Goal: Task Accomplishment & Management: Complete application form

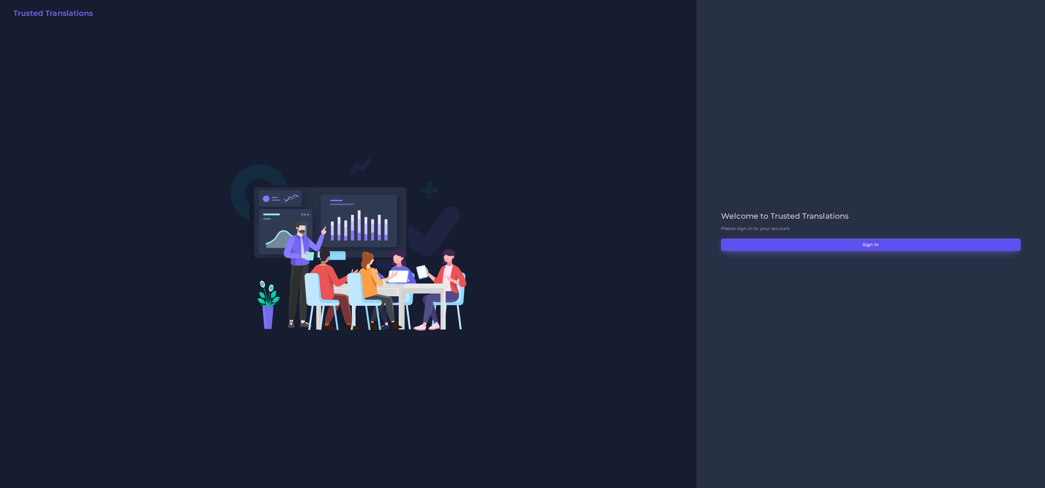
click at [831, 242] on button "Sign in" at bounding box center [870, 244] width 299 height 12
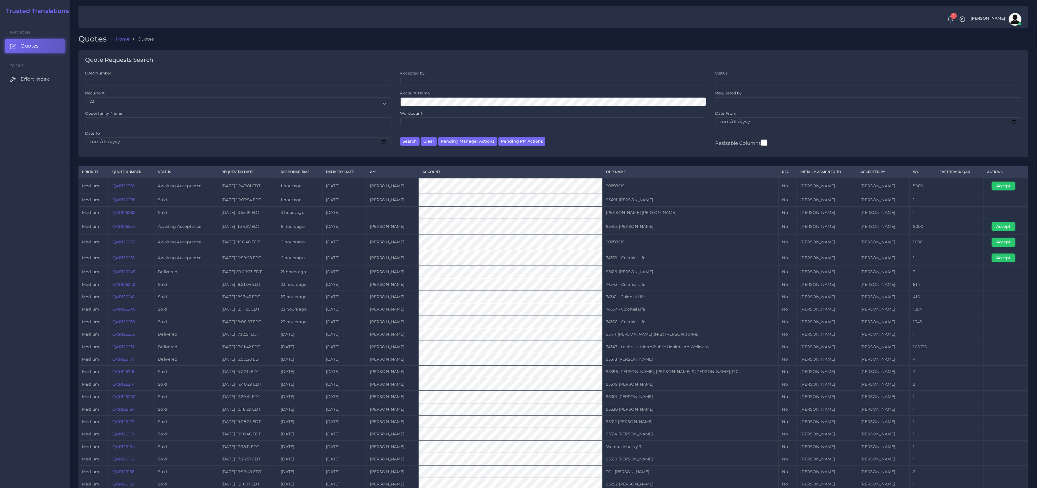
drag, startPoint x: 690, startPoint y: 253, endPoint x: 893, endPoint y: 259, distance: 202.7
click at [889, 259] on tr "medium QAR126261 Awaiting Acceptance 2025-09-19 10:59:28 EDT 6 hours ago 2025-0…" at bounding box center [554, 258] width 950 height 16
click at [1006, 260] on button "Accept" at bounding box center [1004, 257] width 24 height 9
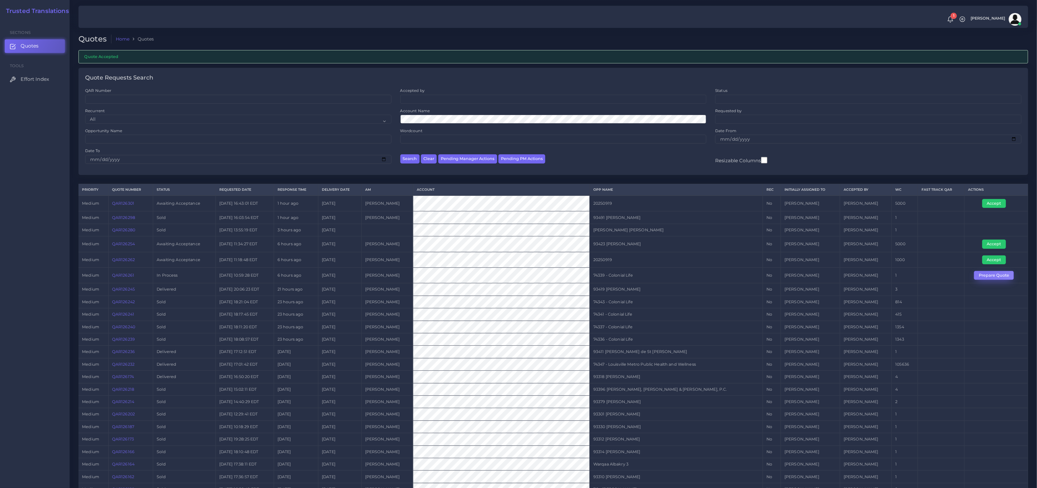
click at [983, 271] on button "Prepare Quote" at bounding box center [994, 275] width 40 height 9
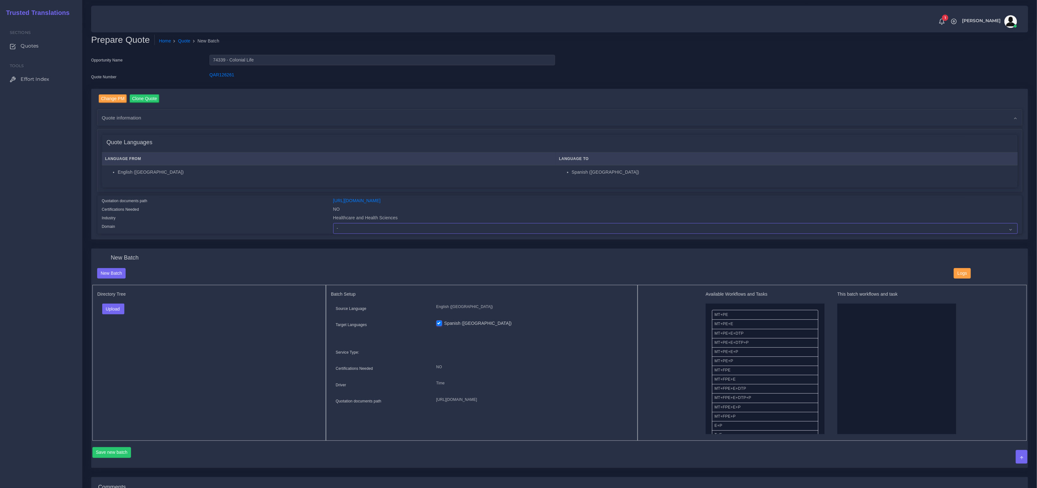
click at [397, 229] on select "- Advertising and Media Agriculture, Forestry and Fishing Architecture, Buildin…" at bounding box center [675, 228] width 685 height 11
select select "Healthcare and Health Sciences"
click at [333, 223] on select "- Advertising and Media Agriculture, Forestry and Fishing Architecture, Buildin…" at bounding box center [675, 228] width 685 height 11
click at [181, 329] on div "Directory Tree Upload Folder Files un/check all" at bounding box center [209, 363] width 234 height 156
click at [102, 309] on button "Upload" at bounding box center [113, 308] width 22 height 11
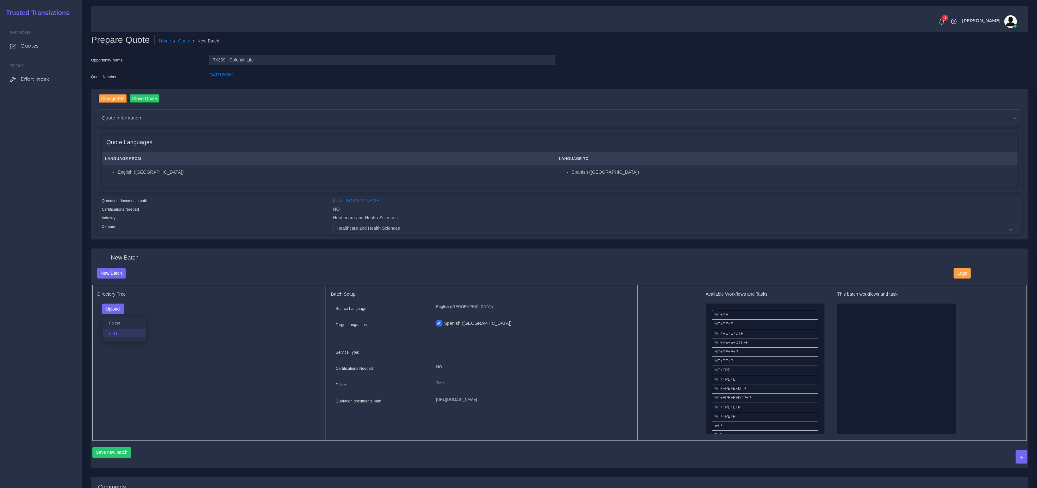
click at [117, 332] on label "Files" at bounding box center [125, 333] width 44 height 8
click at [112, 306] on button "Upload" at bounding box center [113, 308] width 22 height 11
click at [118, 331] on label "Files" at bounding box center [125, 333] width 44 height 8
drag, startPoint x: 753, startPoint y: 349, endPoint x: 877, endPoint y: 347, distance: 123.5
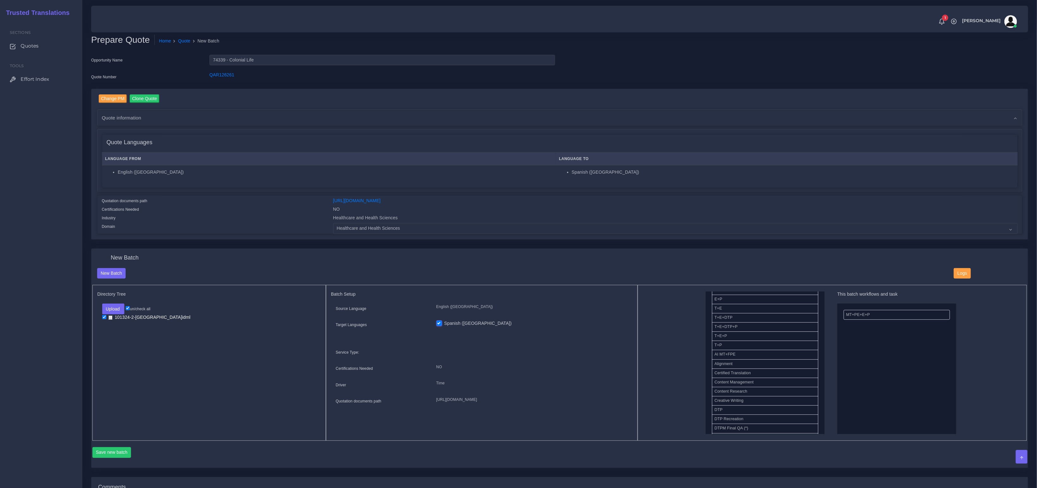
drag, startPoint x: 726, startPoint y: 409, endPoint x: 851, endPoint y: 396, distance: 125.7
click at [121, 447] on button "Save new batch" at bounding box center [111, 452] width 39 height 11
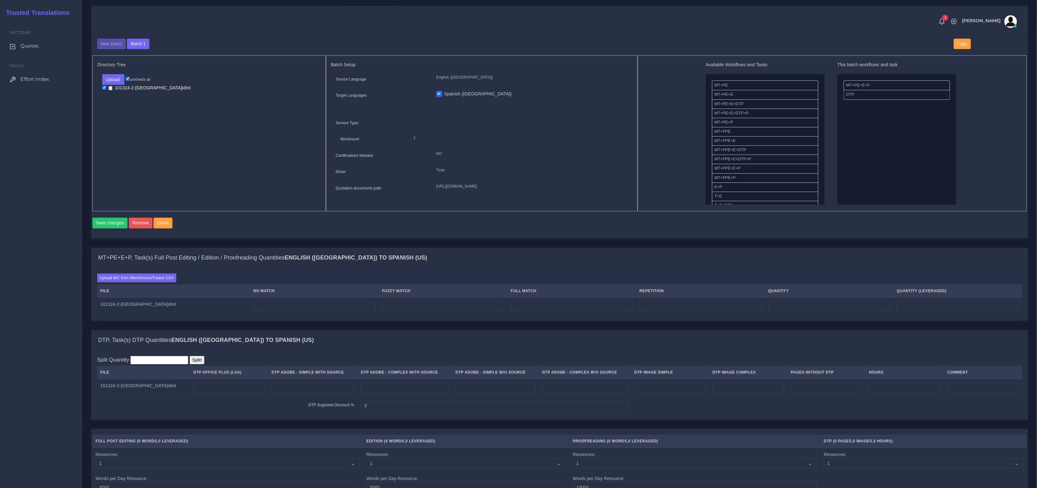
scroll to position [284, 0]
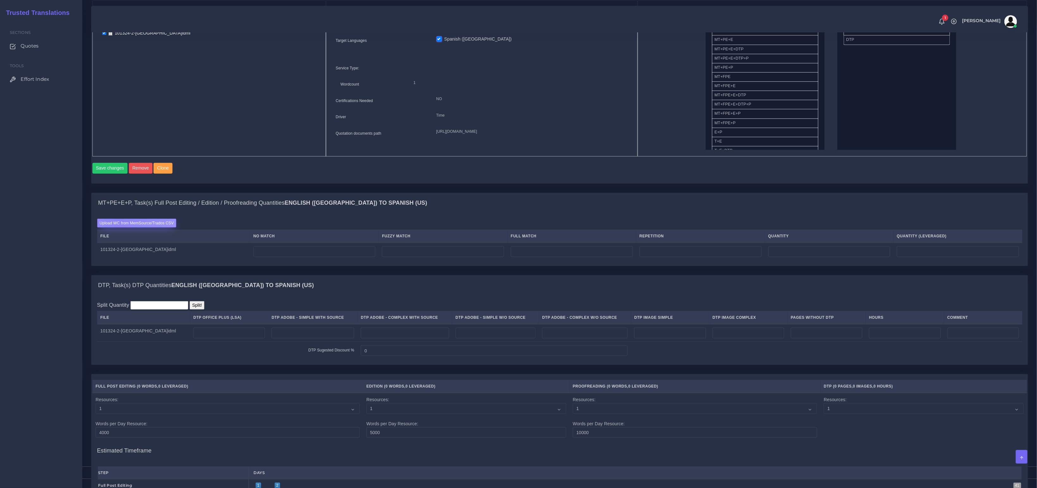
click at [120, 227] on label "Upload WC from MemSource/Trados CSV" at bounding box center [136, 222] width 79 height 9
click at [0, 0] on input "Upload WC from MemSource/Trados CSV" at bounding box center [0, 0] width 0 height 0
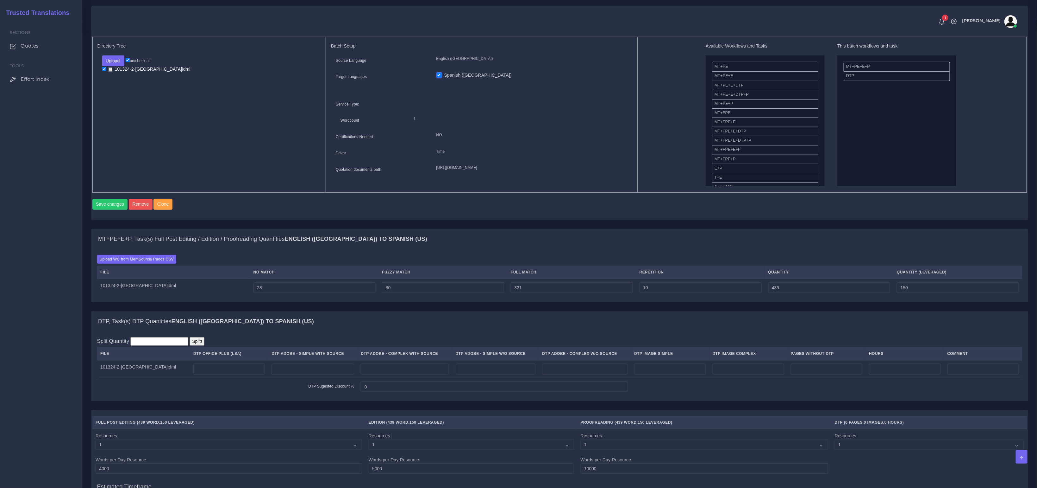
scroll to position [295, 0]
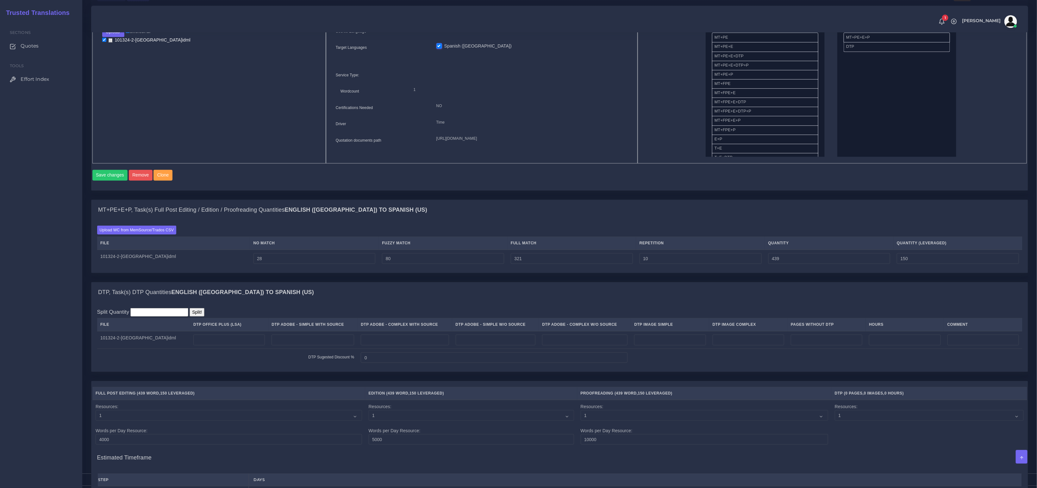
click at [487, 349] on td at bounding box center [495, 340] width 87 height 18
click at [391, 344] on input "number" at bounding box center [405, 339] width 88 height 11
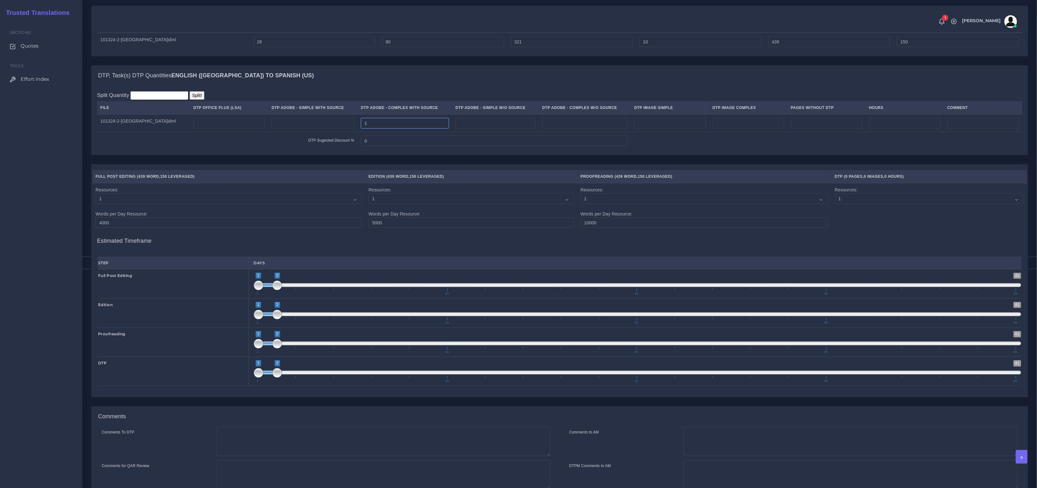
scroll to position [574, 0]
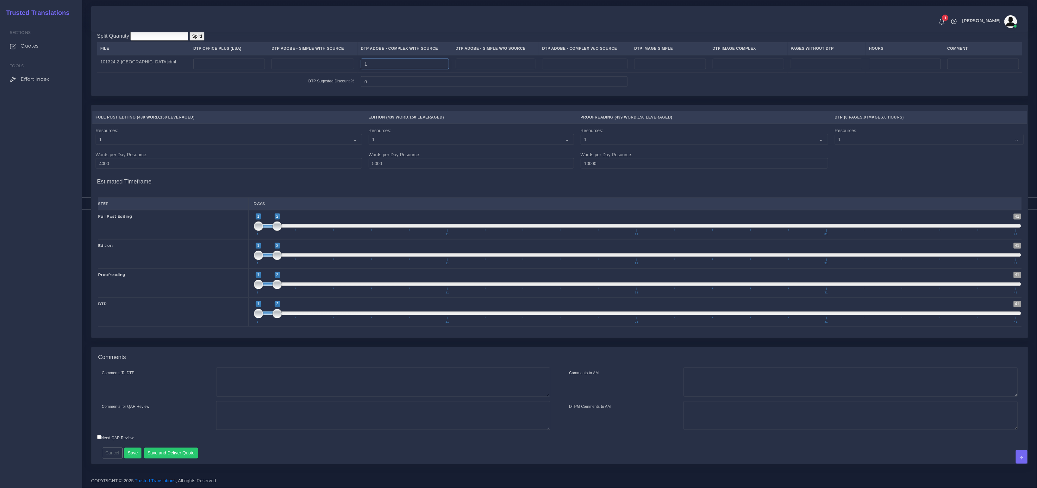
type input "1"
click at [241, 381] on textarea "Comments To DTP" at bounding box center [383, 381] width 334 height 29
paste textarea "Same usual LSA - Colonial Life Instructions."
type textarea "Same usual LSA - Colonial Life Instructions."
click at [178, 456] on button "Save and Deliver Quote" at bounding box center [171, 452] width 54 height 11
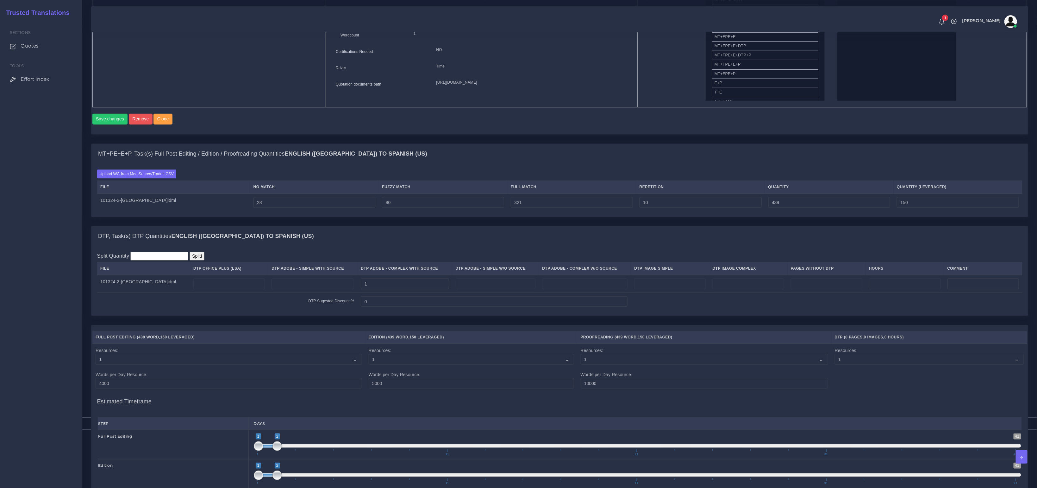
scroll to position [267, 0]
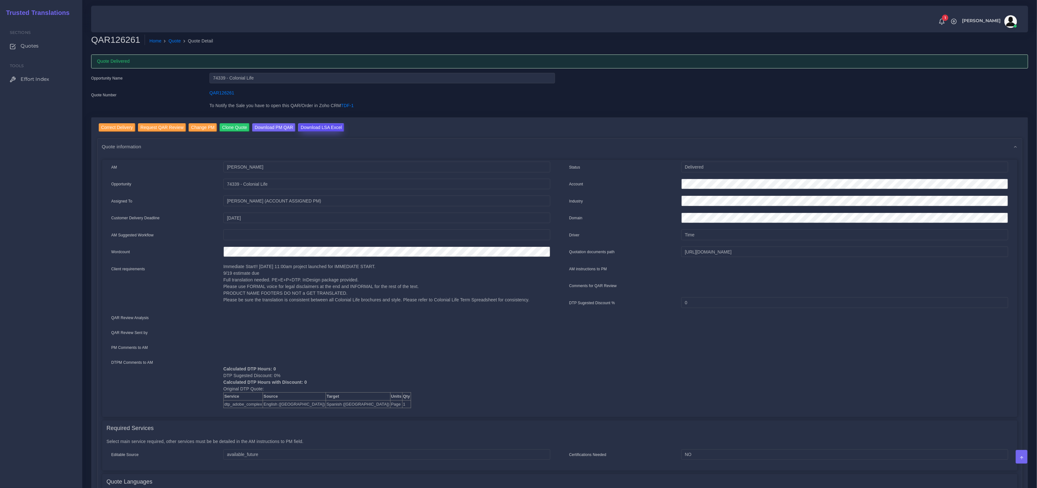
click at [313, 123] on input "Download LSA Excel" at bounding box center [321, 127] width 46 height 9
click at [178, 43] on link "Quote" at bounding box center [175, 41] width 12 height 7
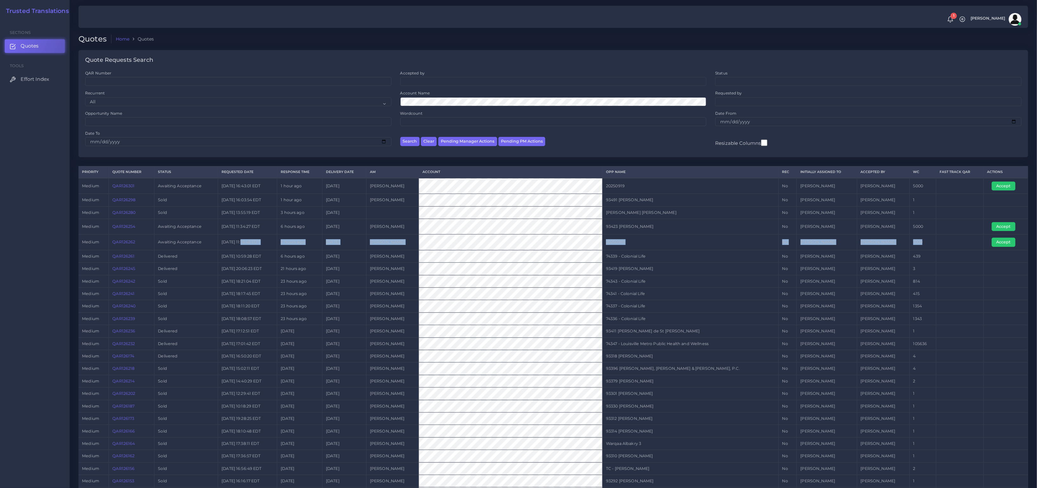
drag, startPoint x: 962, startPoint y: 246, endPoint x: 243, endPoint y: 243, distance: 718.6
click at [254, 244] on tr "medium QAR126262 Awaiting Acceptance [DATE] 11:18:48 EDT 6 hours ago [DATE] [PE…" at bounding box center [554, 242] width 950 height 16
drag, startPoint x: 152, startPoint y: 242, endPoint x: 114, endPoint y: 242, distance: 38.0
click at [114, 242] on td "QAR126262" at bounding box center [132, 242] width 46 height 16
copy link "QAR126262"
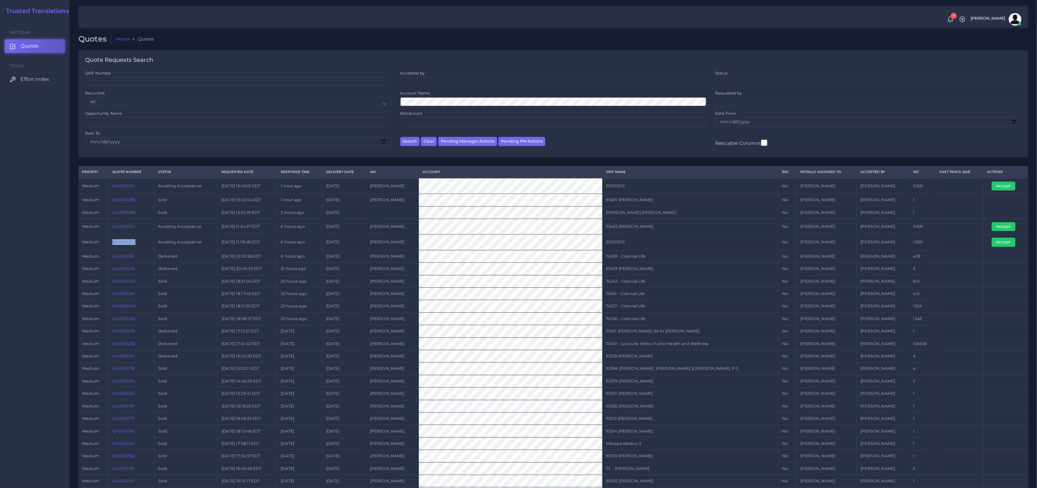
drag, startPoint x: 191, startPoint y: 240, endPoint x: 429, endPoint y: 229, distance: 238.0
click at [411, 227] on tbody "medium QAR126301 Awaiting Acceptance 2025-09-19 16:43:01 EDT 1 hour ago 2025-09…" at bounding box center [554, 370] width 950 height 384
click at [461, 241] on tr "medium QAR126262 Awaiting Acceptance 2025-09-19 11:18:48 EDT 6 hours ago 2025-0…" at bounding box center [554, 242] width 950 height 16
click at [146, 244] on tr "medium QAR126262 Awaiting Acceptance 2025-09-19 11:18:48 EDT 6 hours ago 2025-0…" at bounding box center [554, 242] width 950 height 16
click at [132, 238] on td "QAR126262" at bounding box center [132, 242] width 46 height 16
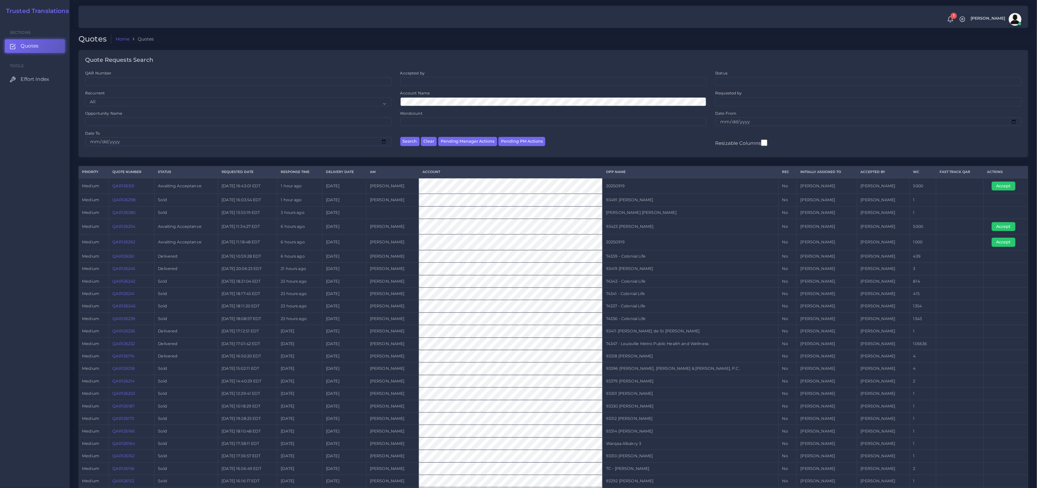
click at [130, 240] on link "QAR126262" at bounding box center [123, 241] width 23 height 5
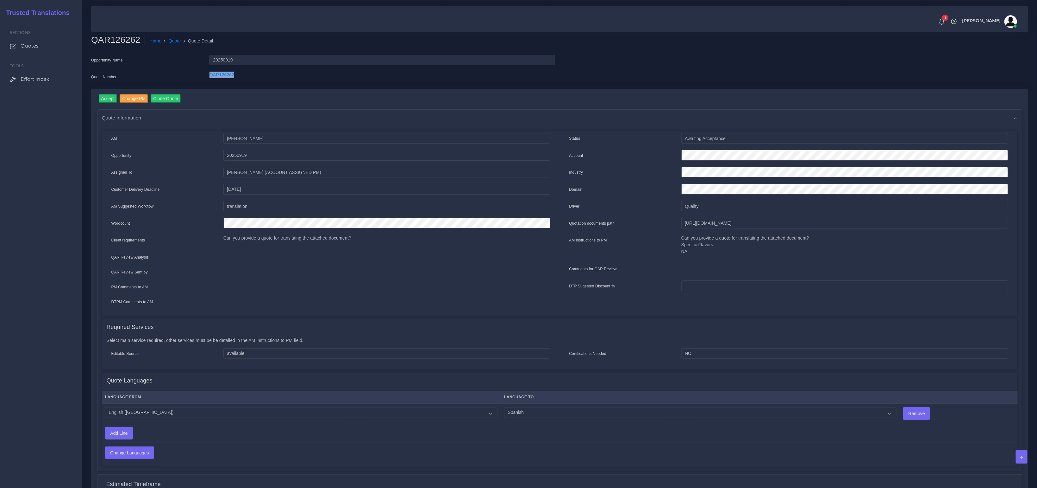
drag, startPoint x: 219, startPoint y: 78, endPoint x: 196, endPoint y: 78, distance: 23.4
click at [196, 78] on div "Quote Number QAR126262" at bounding box center [323, 78] width 474 height 13
copy div "QAR126262"
click at [725, 224] on input "[URL][DOMAIN_NAME]" at bounding box center [845, 222] width 327 height 11
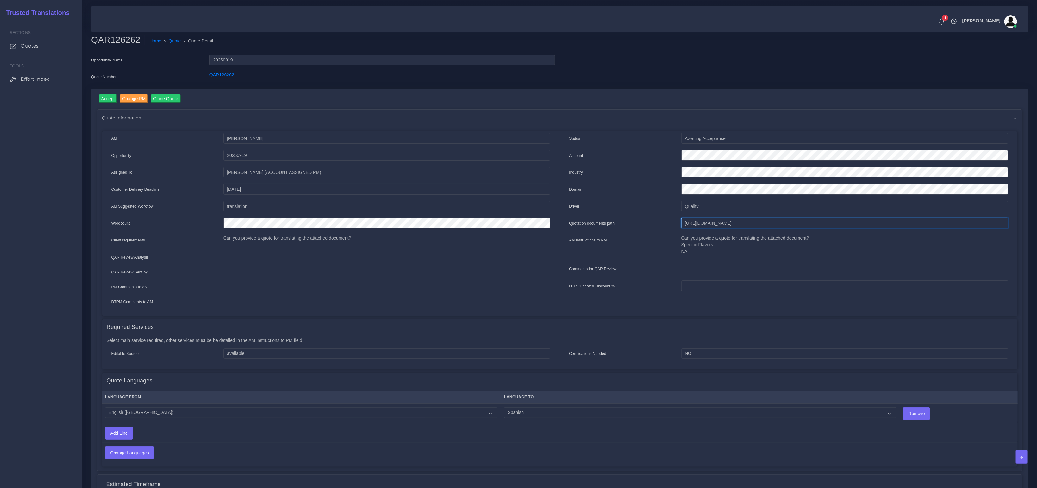
click at [725, 224] on input "[URL][DOMAIN_NAME]" at bounding box center [845, 222] width 327 height 11
drag, startPoint x: 267, startPoint y: 74, endPoint x: 210, endPoint y: 74, distance: 57.6
click at [210, 74] on div "QAR126262" at bounding box center [382, 78] width 355 height 13
copy link "QAR126262"
click at [179, 40] on link "Quote" at bounding box center [175, 41] width 12 height 7
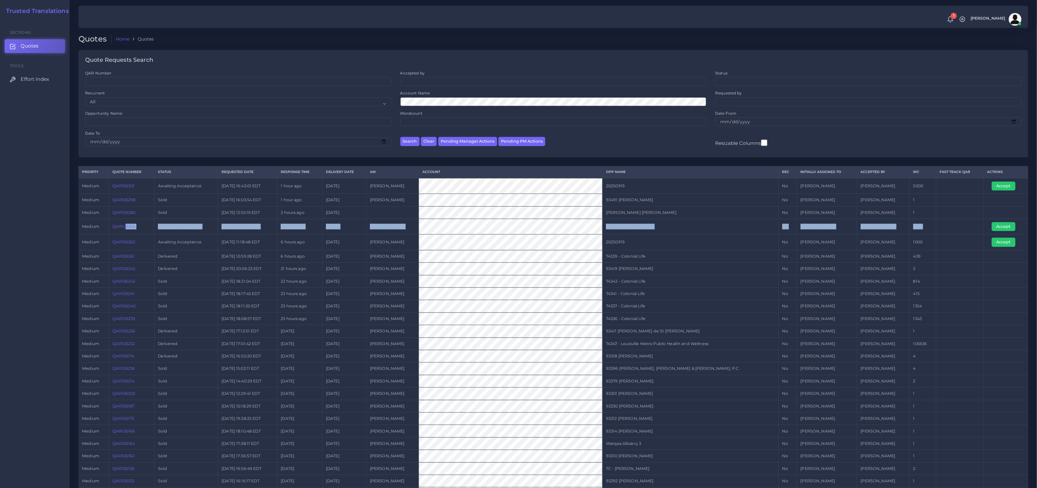
drag, startPoint x: 956, startPoint y: 228, endPoint x: 129, endPoint y: 229, distance: 826.2
click at [129, 229] on tr "medium QAR126254 Awaiting Acceptance [DATE] 11:34:27 EDT 6 hours ago [DATE] [PE…" at bounding box center [554, 227] width 950 height 16
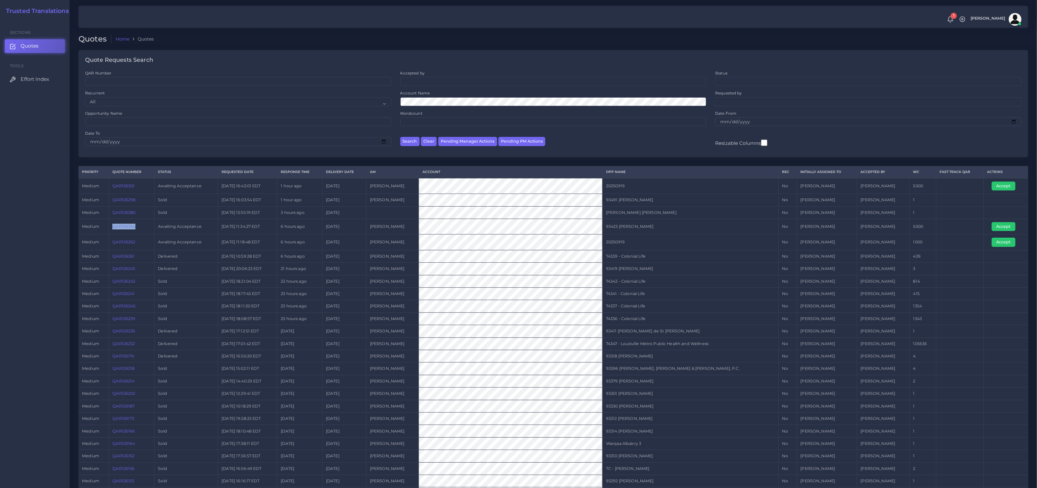
drag, startPoint x: 141, startPoint y: 227, endPoint x: 111, endPoint y: 225, distance: 30.1
click at [111, 225] on tr "medium QAR126254 Awaiting Acceptance [DATE] 11:34:27 EDT 6 hours ago [DATE] [PE…" at bounding box center [554, 227] width 950 height 16
copy tr "QAR126254"
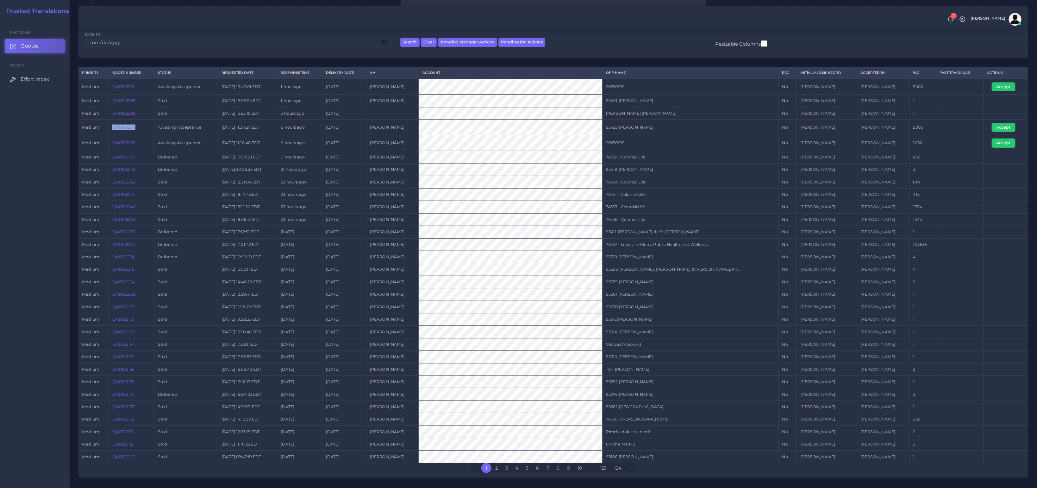
scroll to position [94, 0]
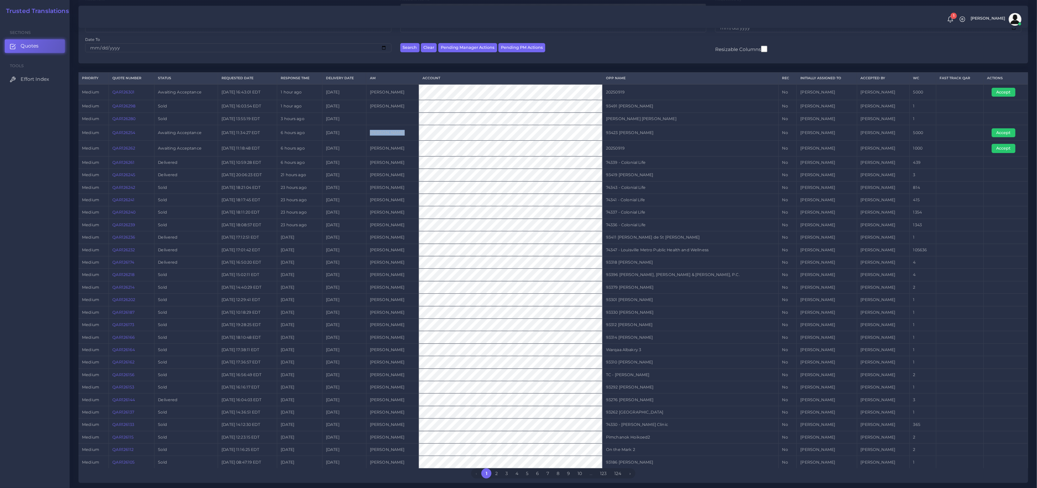
click at [455, 129] on tr "medium QAR126254 Awaiting Acceptance [DATE] 11:34:27 EDT 6 hours ago [DATE] [PE…" at bounding box center [554, 133] width 950 height 16
drag, startPoint x: 448, startPoint y: 132, endPoint x: 169, endPoint y: 132, distance: 278.9
click at [243, 132] on tr "medium QAR126254 Awaiting Acceptance [DATE] 11:34:27 EDT 6 hours ago [DATE] [PE…" at bounding box center [554, 133] width 950 height 16
click at [135, 133] on link "QAR126254" at bounding box center [123, 132] width 23 height 5
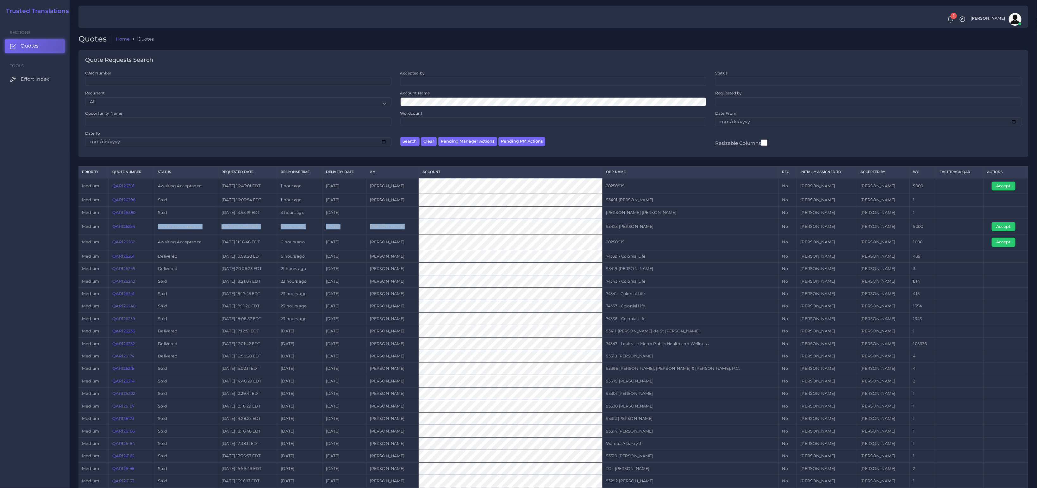
click at [529, 229] on tr "medium QAR126254 Awaiting Acceptance [DATE] 11:34:27 EDT 6 hours ago [DATE] [PE…" at bounding box center [554, 227] width 950 height 16
drag, startPoint x: 153, startPoint y: 229, endPoint x: 730, endPoint y: 227, distance: 577.4
click at [730, 227] on tr "medium QAR126254 Awaiting Acceptance 2025-09-19 11:34:27 EDT 6 hours ago 2025-0…" at bounding box center [554, 227] width 950 height 16
drag, startPoint x: 907, startPoint y: 240, endPoint x: 350, endPoint y: 239, distance: 556.5
click at [439, 242] on tr "medium QAR126262 Awaiting Acceptance 2025-09-19 11:18:48 EDT 6 hours ago 2025-0…" at bounding box center [554, 242] width 950 height 16
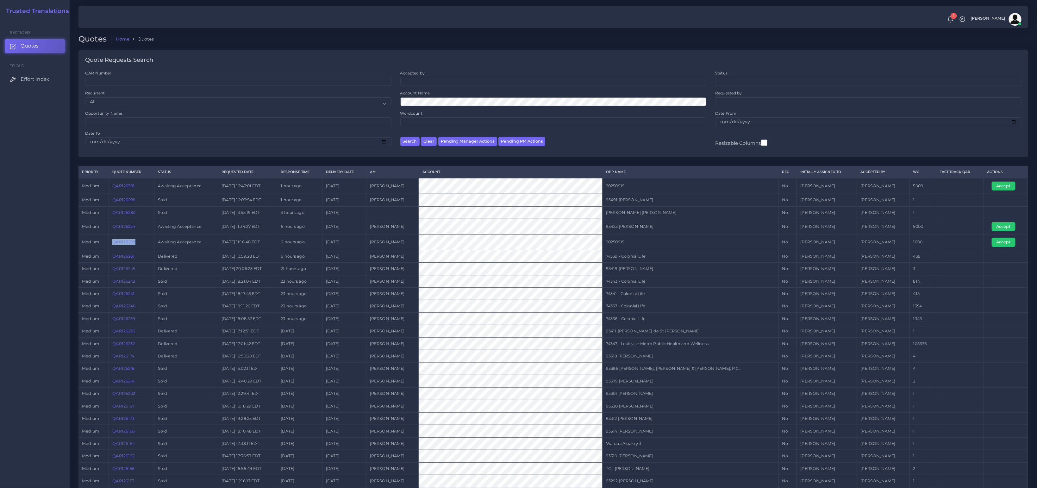
drag, startPoint x: 143, startPoint y: 243, endPoint x: 113, endPoint y: 242, distance: 30.4
click at [113, 242] on td "QAR126262" at bounding box center [132, 242] width 46 height 16
copy link "QAR126262"
drag, startPoint x: 145, startPoint y: 185, endPoint x: 108, endPoint y: 185, distance: 37.4
click at [108, 185] on tr "medium QAR126301 Awaiting Acceptance 2025-09-19 16:43:01 EDT 1 hour ago 2025-09…" at bounding box center [554, 186] width 950 height 16
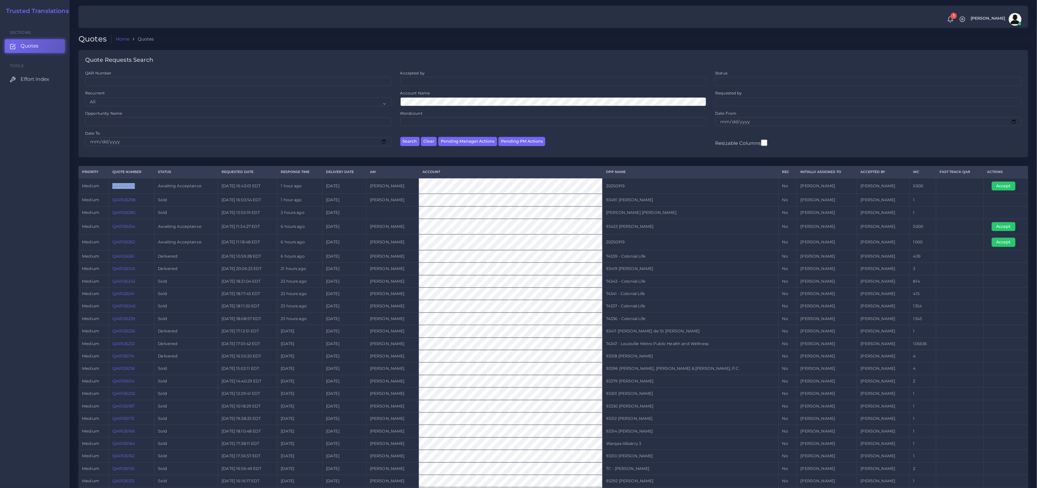
copy tr "QAR126301"
click at [459, 184] on tr "medium QAR126301 Awaiting Acceptance 2025-09-19 16:43:01 EDT 1 hour ago 2025-09…" at bounding box center [554, 186] width 950 height 16
click at [190, 187] on tr "medium QAR126301 Awaiting Acceptance 2025-09-19 16:43:01 EDT 1 hour ago 2025-09…" at bounding box center [554, 186] width 950 height 16
click at [119, 187] on link "QAR126301" at bounding box center [123, 185] width 22 height 5
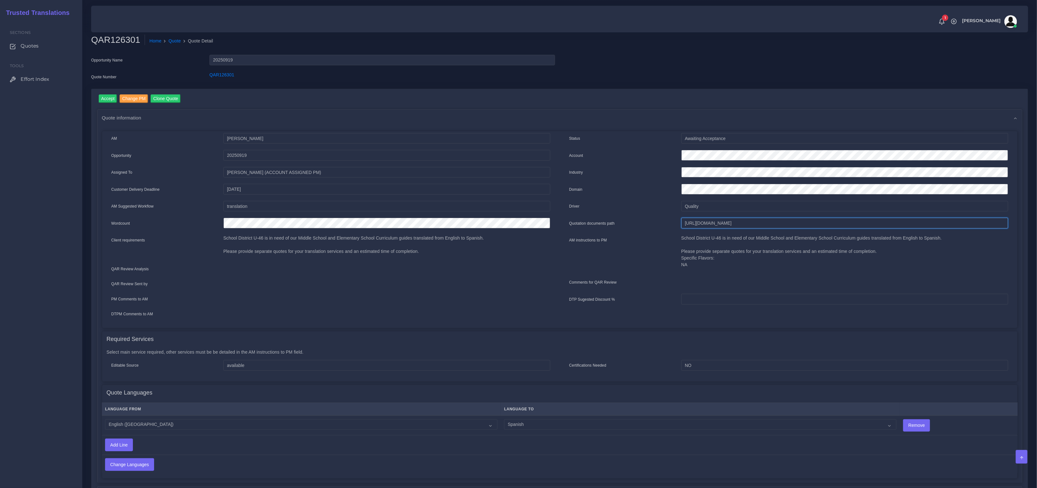
click at [734, 221] on input "https://workdrive.zoho.com/fgoh3e43b1a1fe2124b65bedd7c3c51a0e040/teams/fgoh3e43…" at bounding box center [845, 222] width 327 height 11
click at [645, 153] on div "Account" at bounding box center [789, 156] width 449 height 13
drag, startPoint x: 206, startPoint y: 75, endPoint x: 185, endPoint y: 73, distance: 21.6
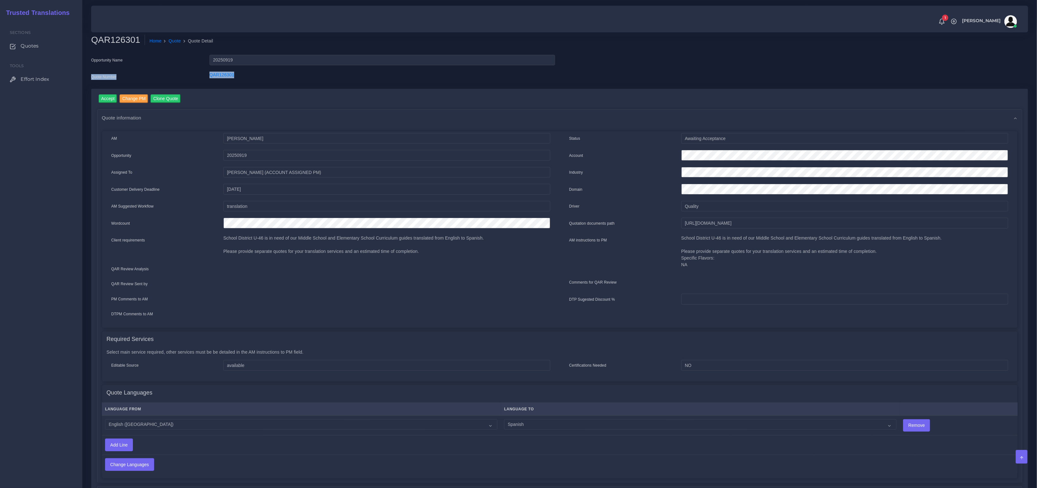
click at [185, 73] on div "Quote Number QAR126301" at bounding box center [323, 78] width 474 height 13
click at [289, 76] on div "QAR126301" at bounding box center [382, 78] width 355 height 13
drag, startPoint x: 235, startPoint y: 76, endPoint x: 204, endPoint y: 76, distance: 31.0
click at [204, 76] on div "Quote Number QAR126301" at bounding box center [323, 78] width 474 height 13
copy div "QAR126301"
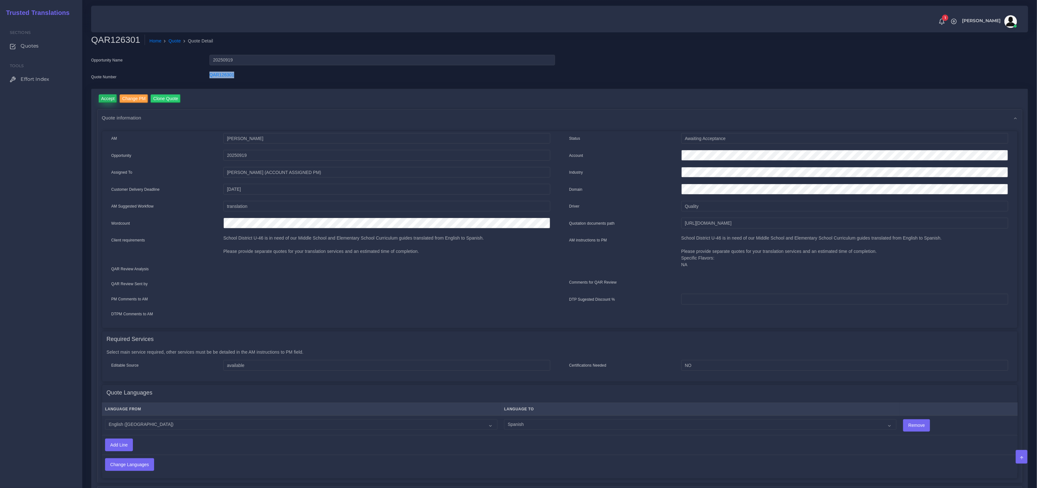
click at [100, 99] on input "Accept" at bounding box center [108, 98] width 19 height 9
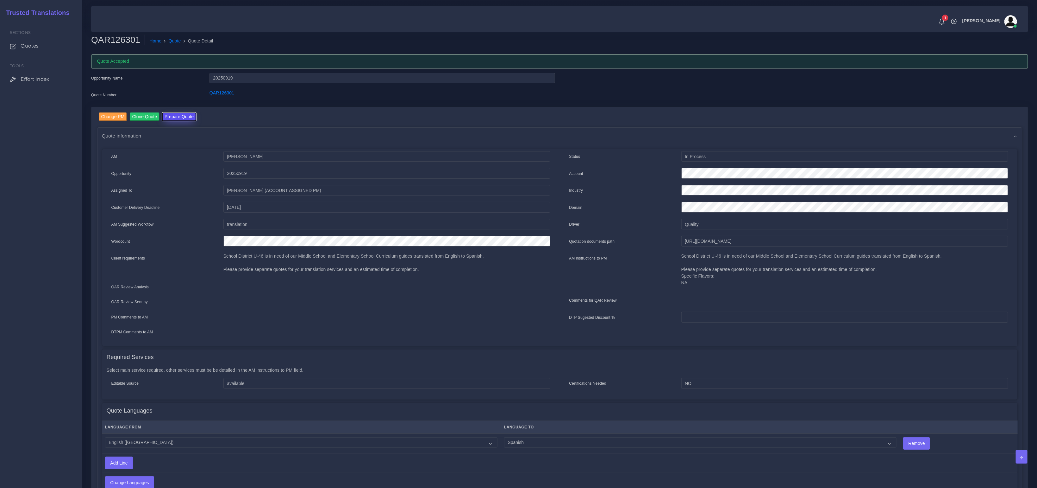
click at [174, 119] on button "Prepare Quote" at bounding box center [179, 116] width 34 height 9
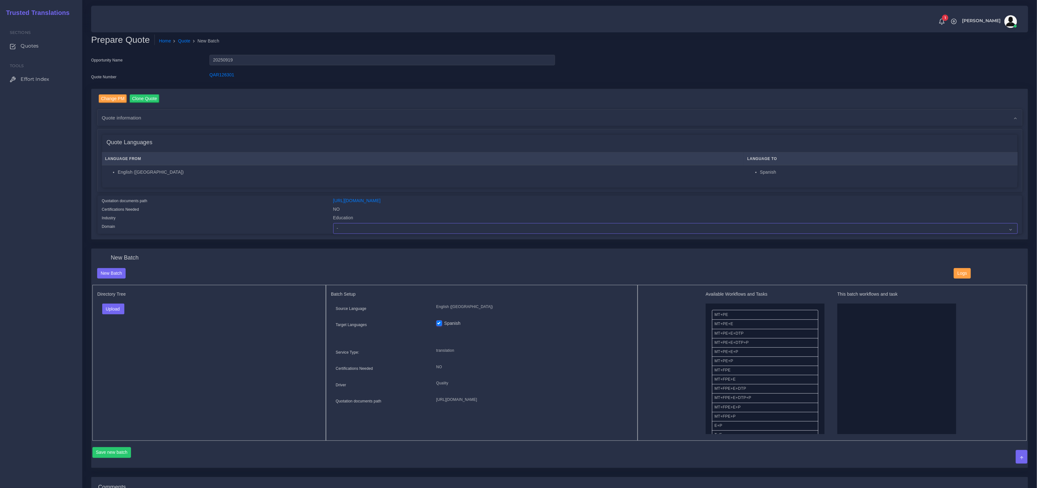
click at [365, 223] on select "- Advertising and Media Agriculture, Forestry and Fishing Architecture, Buildin…" at bounding box center [675, 228] width 685 height 11
select select "Education"
click at [333, 223] on select "- Advertising and Media Agriculture, Forestry and Fishing Architecture, Buildin…" at bounding box center [675, 228] width 685 height 11
drag, startPoint x: 730, startPoint y: 314, endPoint x: 873, endPoint y: 333, distance: 144.1
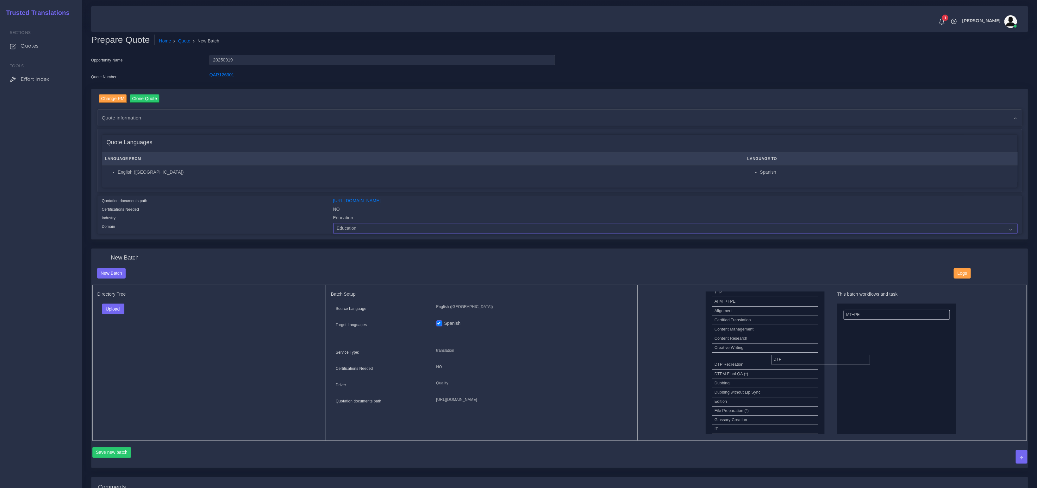
drag, startPoint x: 727, startPoint y: 356, endPoint x: 810, endPoint y: 361, distance: 83.4
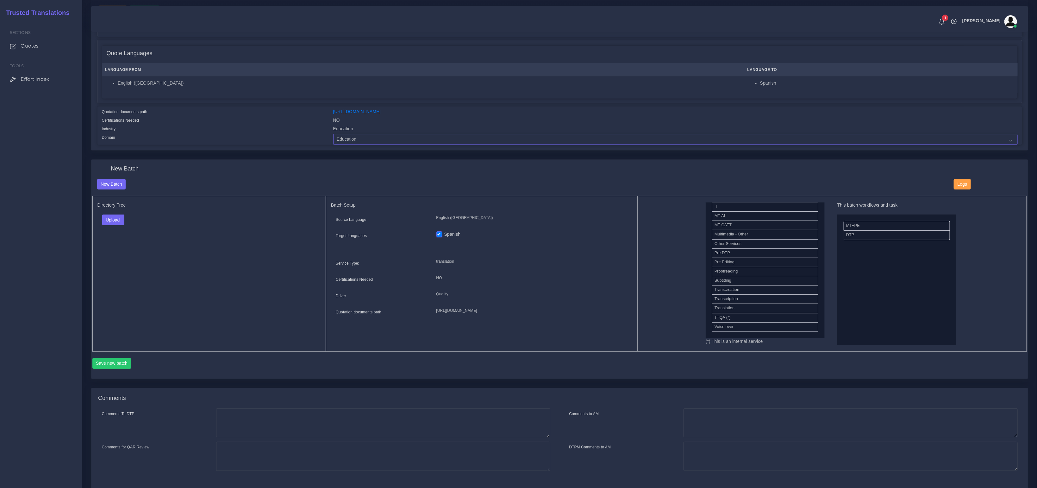
scroll to position [276, 0]
drag, startPoint x: 731, startPoint y: 331, endPoint x: 867, endPoint y: 322, distance: 136.4
click at [183, 234] on div "Directory Tree Upload Folder Files un/check all" at bounding box center [209, 274] width 234 height 156
click at [116, 223] on button "Upload" at bounding box center [113, 219] width 22 height 11
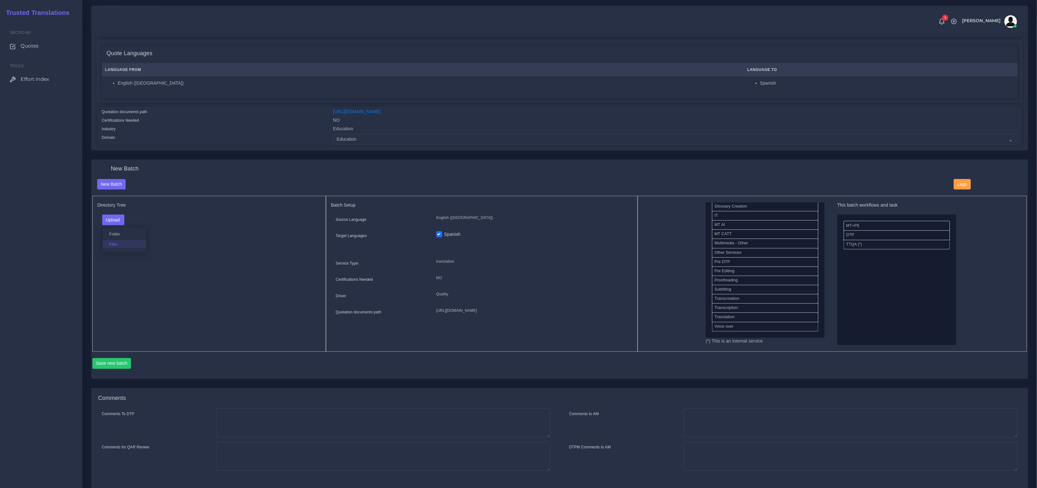
click at [112, 243] on label "Files" at bounding box center [125, 244] width 44 height 8
click at [116, 358] on button "Save new batch" at bounding box center [111, 363] width 39 height 11
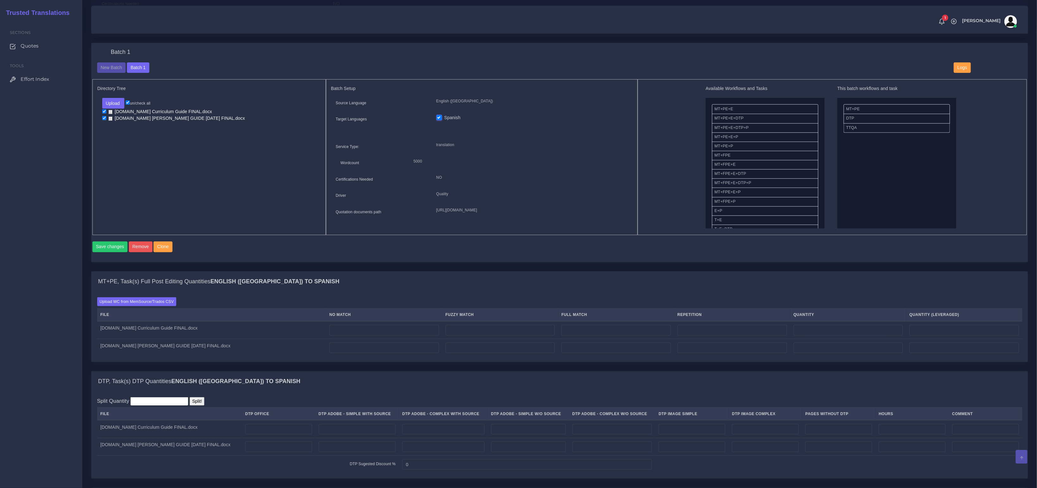
scroll to position [206, 0]
click at [139, 305] on label "Upload WC from MemSource/Trados CSV" at bounding box center [136, 301] width 79 height 9
click at [0, 0] on input "Upload WC from MemSource/Trados CSV" at bounding box center [0, 0] width 0 height 0
click at [423, 187] on div "Source Language English (US) Target Languages 5000" at bounding box center [482, 158] width 302 height 121
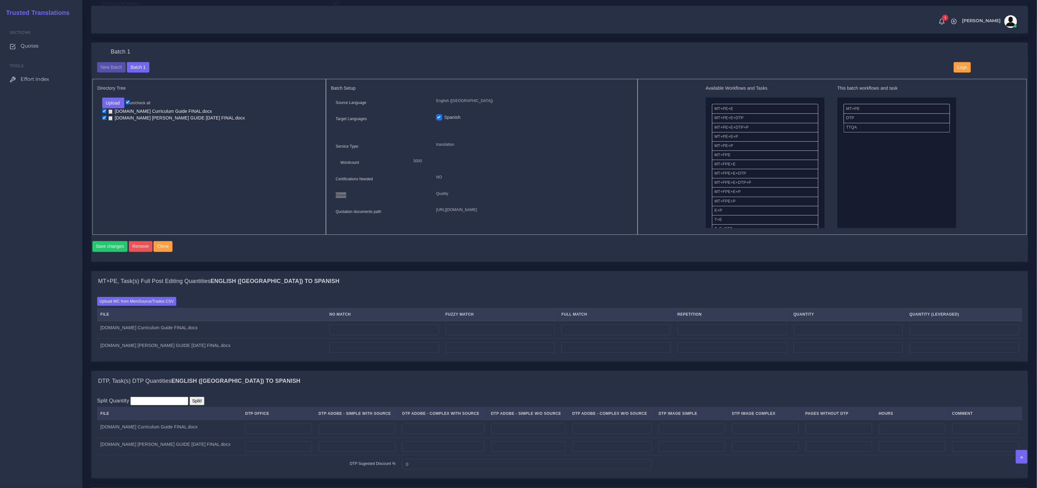
click at [423, 187] on div "Source Language English (US) Target Languages 5000" at bounding box center [482, 158] width 302 height 121
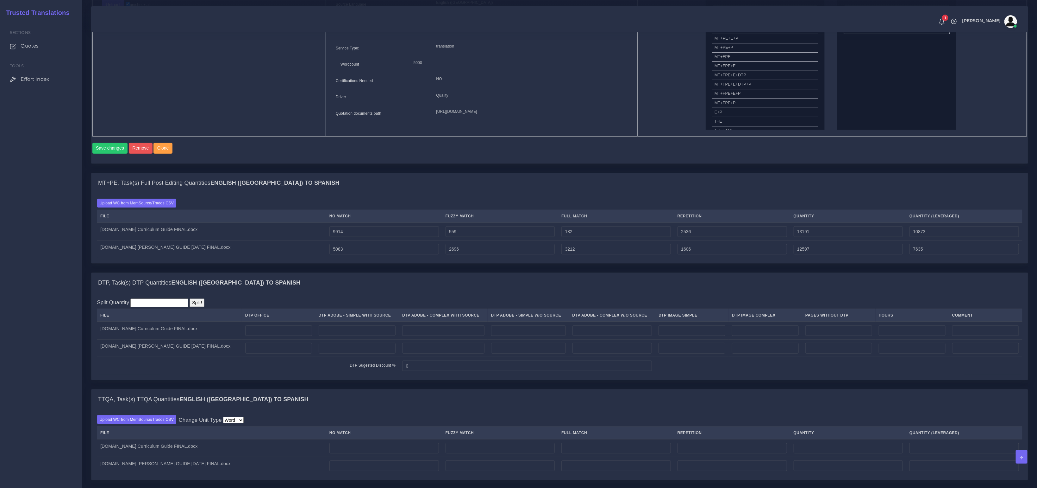
scroll to position [362, 0]
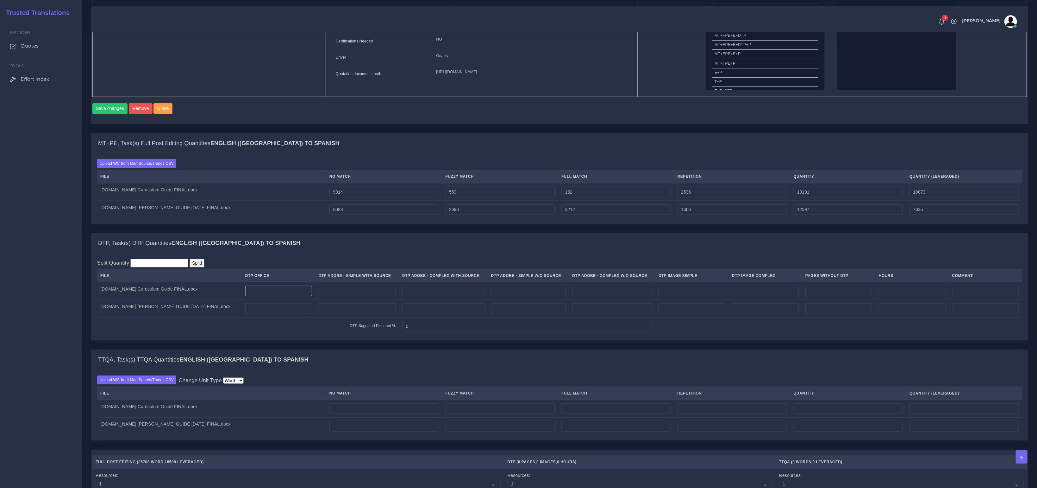
click at [255, 296] on input "number" at bounding box center [278, 291] width 67 height 11
type input "45"
click at [339, 296] on input "number" at bounding box center [357, 291] width 77 height 11
click at [410, 296] on input "number" at bounding box center [443, 291] width 82 height 11
type input "1"
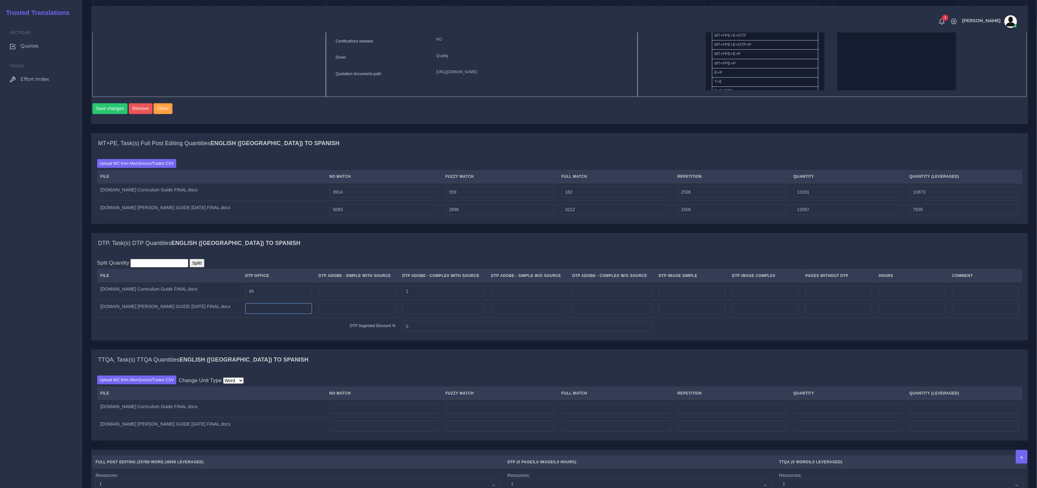
click at [255, 314] on input "number" at bounding box center [278, 308] width 67 height 11
type input "43"
click at [422, 314] on input "number" at bounding box center [443, 308] width 82 height 11
type input "2"
drag, startPoint x: 928, startPoint y: 199, endPoint x: 869, endPoint y: 195, distance: 58.7
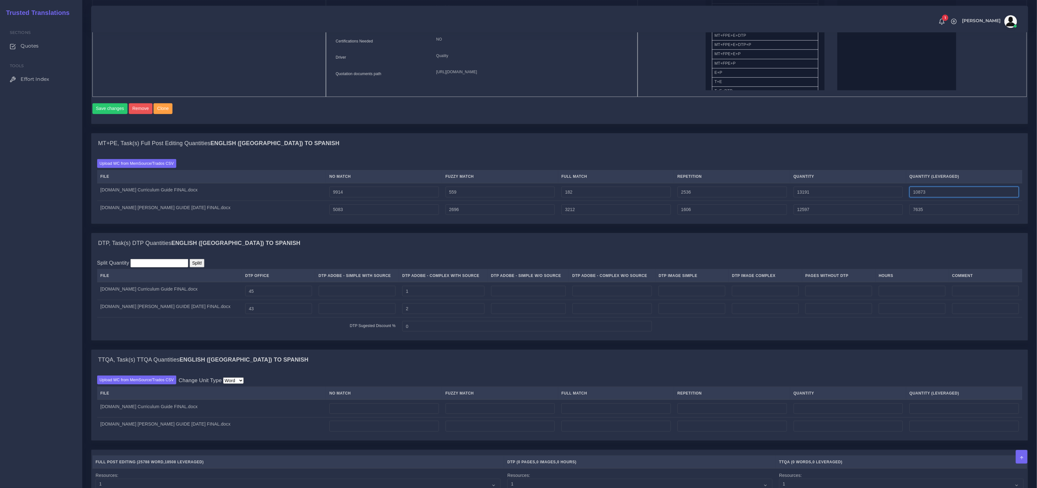
click at [869, 195] on tr "2026.27.ES Curriculum Guide FINAL.docx 9914 559 182 2536 13191 10873" at bounding box center [560, 192] width 926 height 18
click at [858, 166] on div "Upload WC from MemSource/Trados CSV File No Match Fuzzy Match Full Match Repeti…" at bounding box center [560, 188] width 926 height 59
drag, startPoint x: 774, startPoint y: 197, endPoint x: 770, endPoint y: 197, distance: 4.4
click at [770, 197] on tr "2026.27.ES Curriculum Guide FINAL.docx 9914 559 182 2536 13191 10873" at bounding box center [560, 192] width 926 height 18
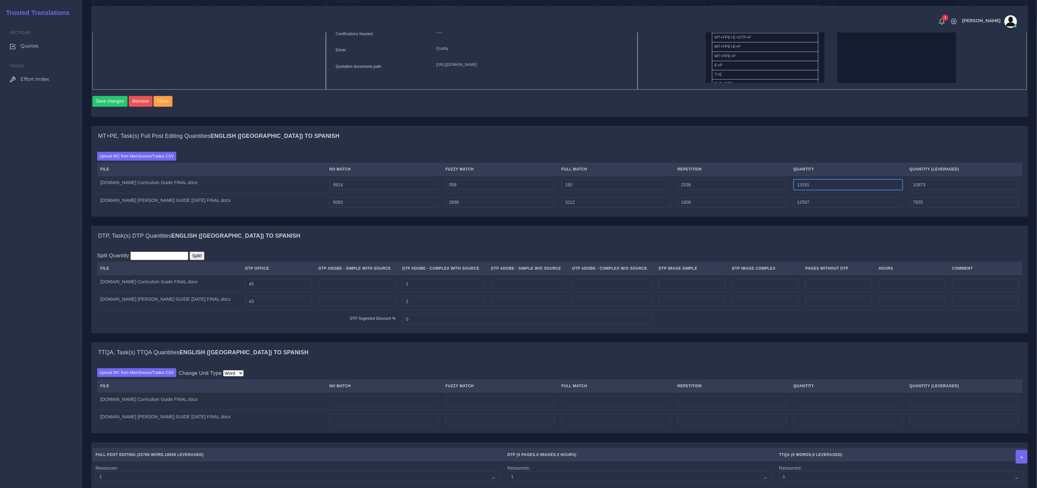
scroll to position [378, 0]
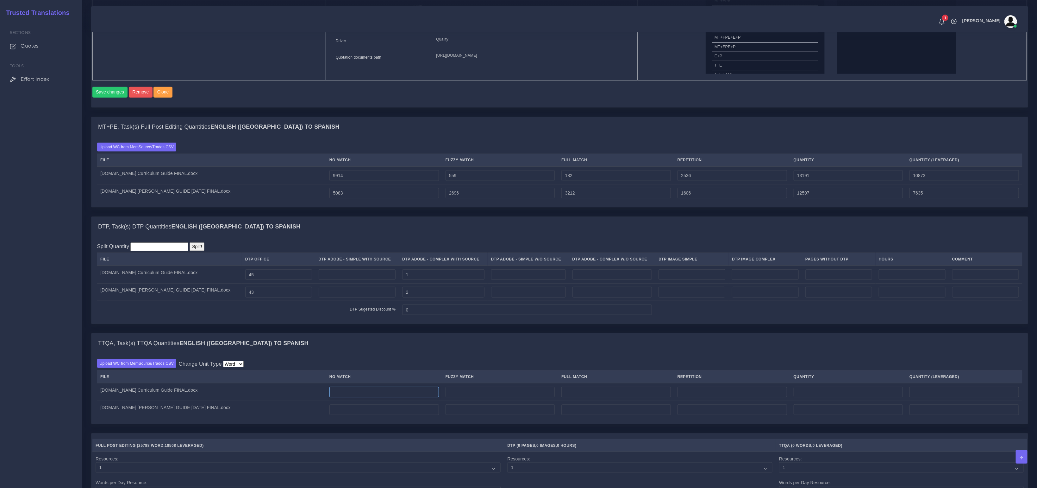
click at [330, 396] on input "number" at bounding box center [385, 392] width 110 height 11
paste input "13191"
type input "13191"
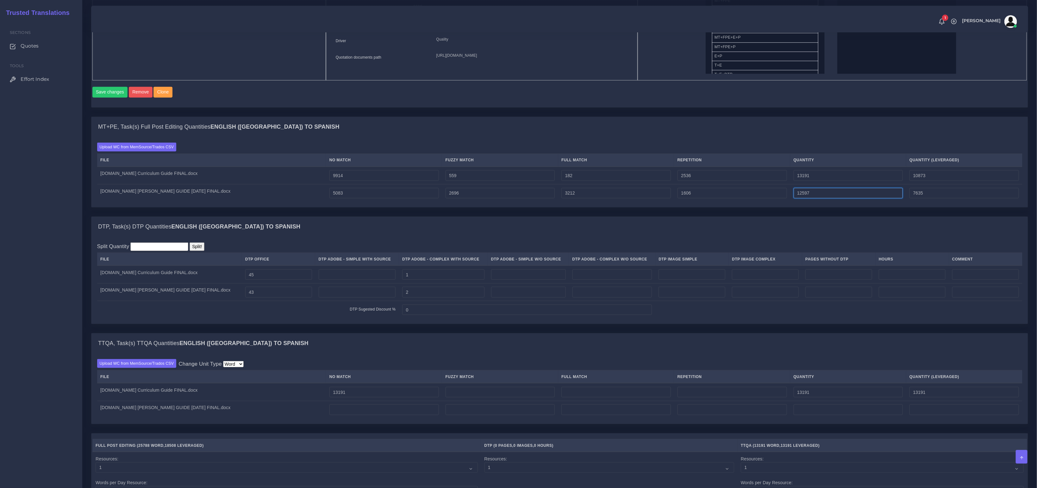
drag, startPoint x: 808, startPoint y: 200, endPoint x: 674, endPoint y: 186, distance: 134.3
click at [690, 186] on tbody "2026.27.ES Curriculum Guide FINAL.docx 9914 559 182 2536 13191 10873 2026.27.MS…" at bounding box center [560, 184] width 926 height 35
click at [345, 415] on input "number" at bounding box center [385, 409] width 110 height 11
paste input "12597"
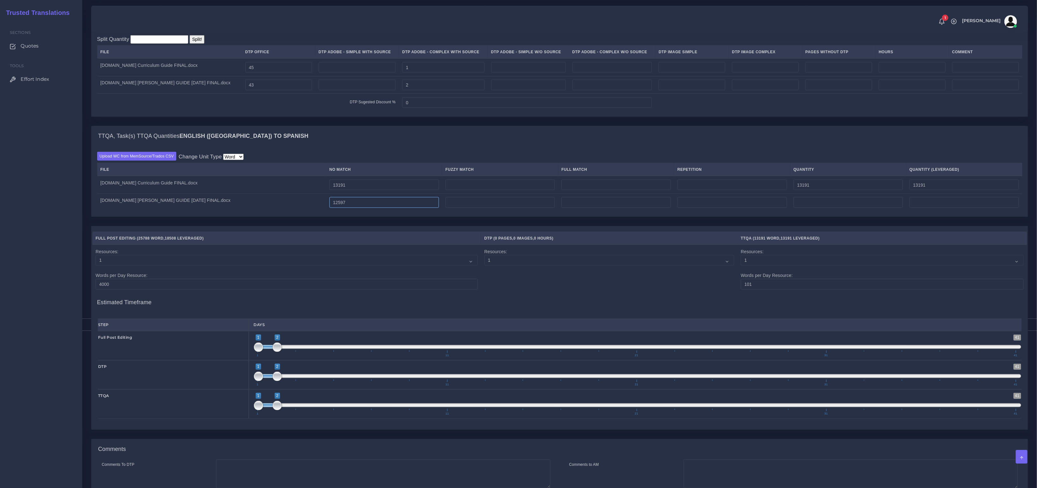
scroll to position [658, 0]
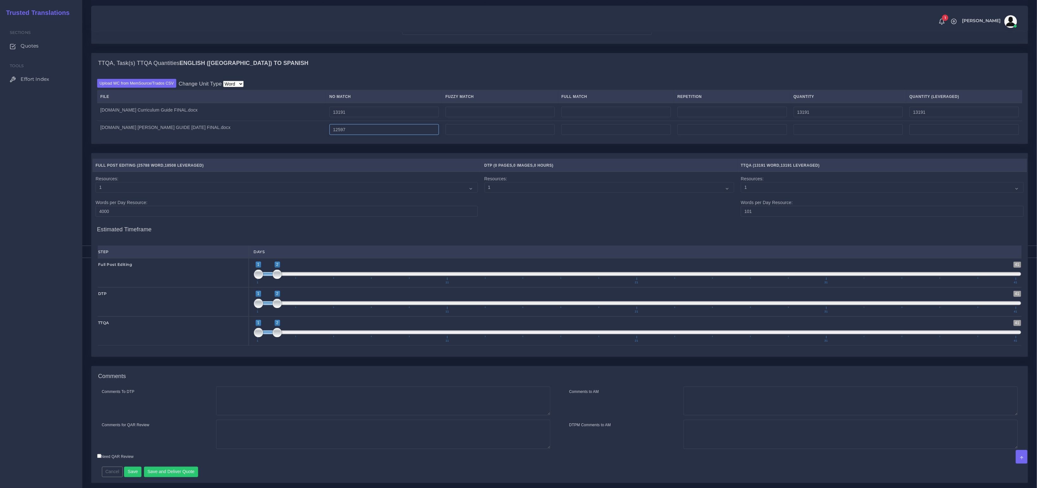
type input "12597"
type input "2;3"
drag, startPoint x: 269, startPoint y: 305, endPoint x: 285, endPoint y: 307, distance: 16.3
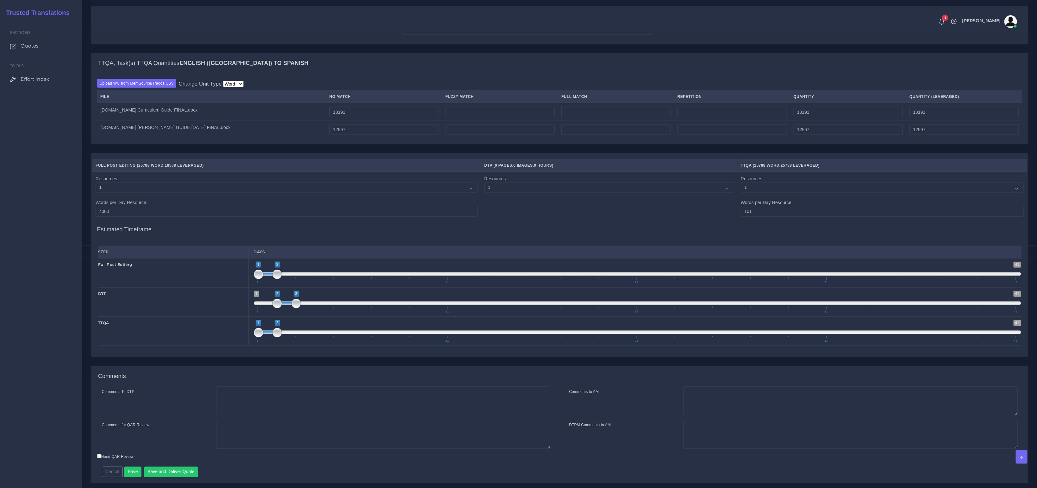
click at [285, 305] on span at bounding box center [286, 303] width 19 height 4
type input "5;6"
drag, startPoint x: 266, startPoint y: 336, endPoint x: 334, endPoint y: 335, distance: 68.1
click at [334, 335] on span "1 41 5 6 5 — 6 1 11 21 31 41" at bounding box center [638, 331] width 768 height 22
type input "1;3"
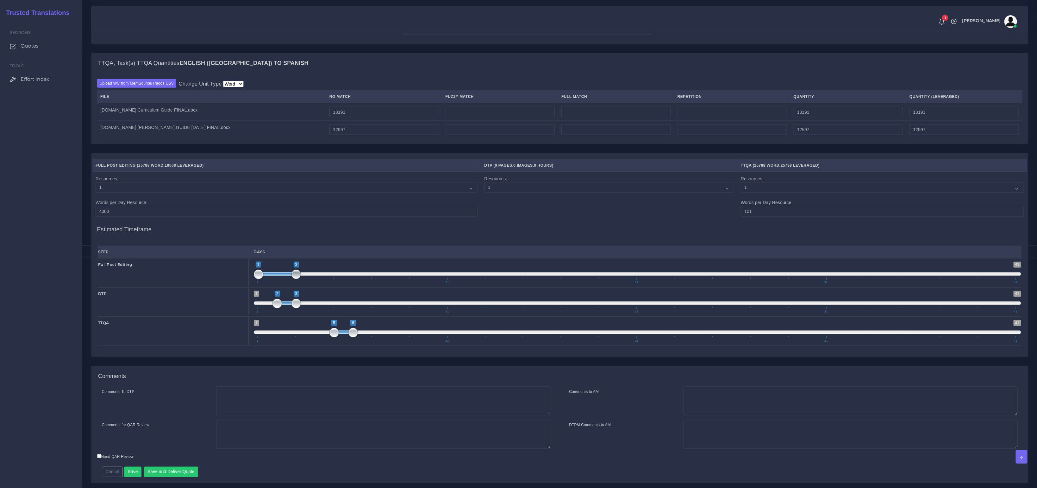
drag, startPoint x: 278, startPoint y: 278, endPoint x: 290, endPoint y: 279, distance: 12.1
click at [290, 279] on span "1 41 1 3 1 — 3 1 11 21 31 41" at bounding box center [638, 272] width 768 height 22
type input "3;4"
drag, startPoint x: 286, startPoint y: 306, endPoint x: 302, endPoint y: 306, distance: 16.1
click at [302, 304] on span at bounding box center [305, 303] width 19 height 4
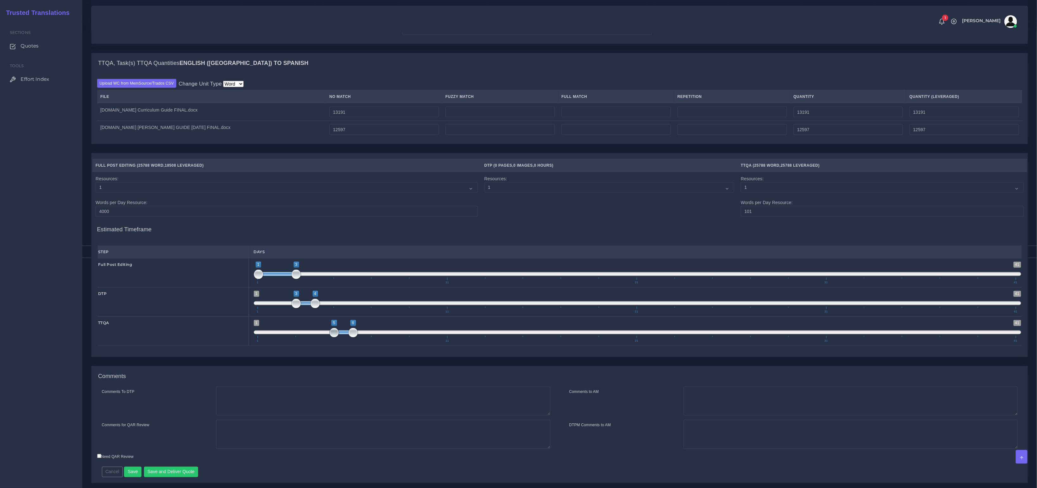
type input "4;5"
drag, startPoint x: 342, startPoint y: 334, endPoint x: 314, endPoint y: 330, distance: 28.4
click at [314, 330] on span "1 41 4 5 4 — 5 1 11 21 31 41" at bounding box center [638, 331] width 768 height 22
click at [170, 472] on button "Save and Deliver Quote" at bounding box center [171, 471] width 54 height 11
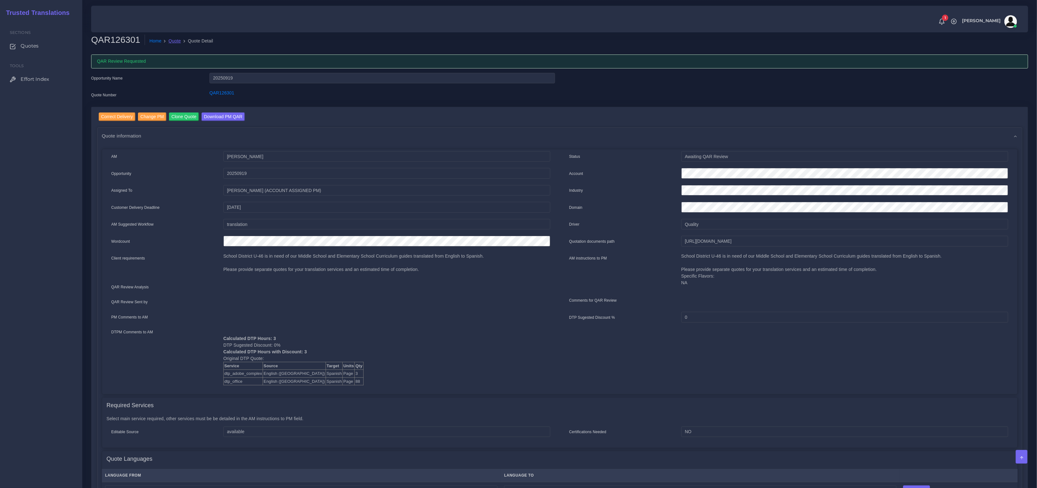
click at [174, 42] on link "Quote" at bounding box center [175, 41] width 12 height 7
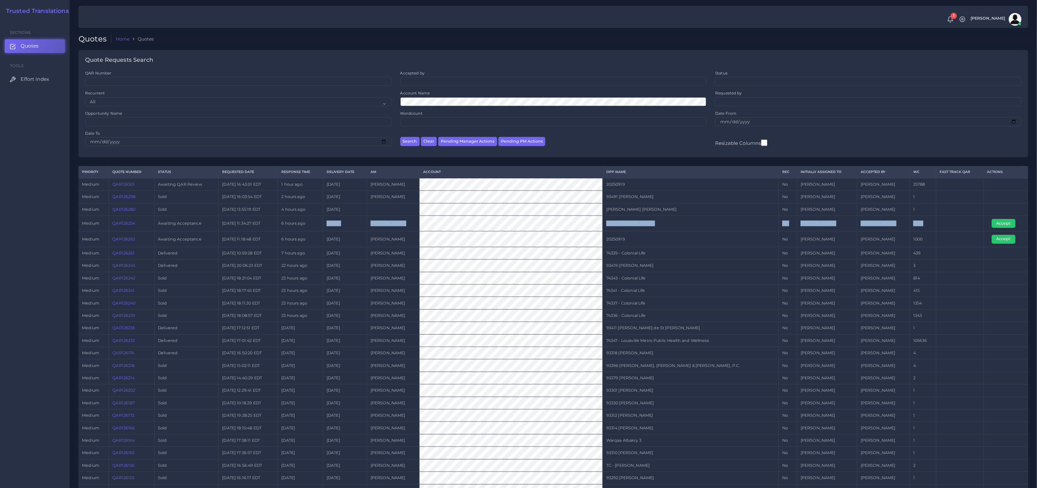
drag, startPoint x: 927, startPoint y: 222, endPoint x: 402, endPoint y: 218, distance: 524.9
click at [402, 218] on tr "medium QAR126254 Awaiting Acceptance [DATE] 11:34:27 EDT 6 hours ago [DATE] [PE…" at bounding box center [554, 224] width 950 height 16
click at [129, 240] on link "QAR126262" at bounding box center [123, 238] width 23 height 5
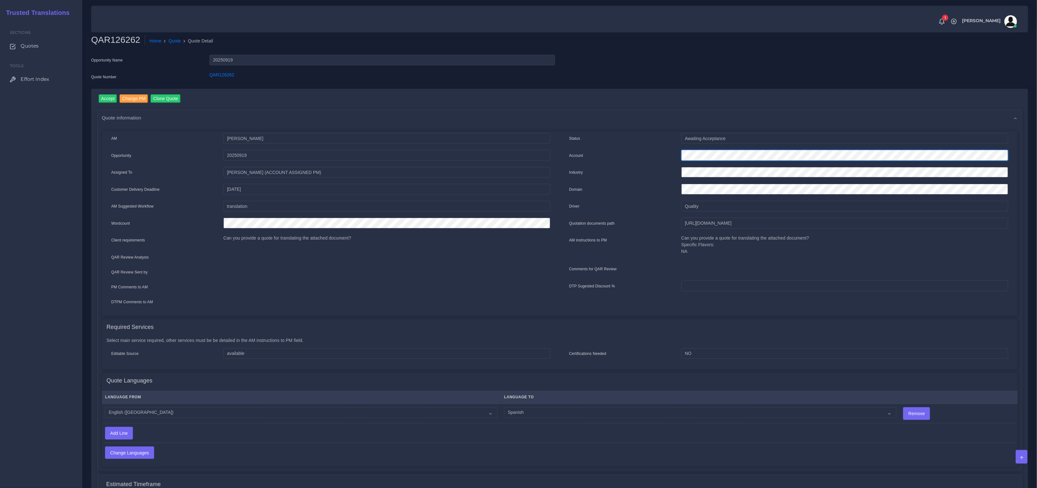
click at [576, 135] on div "Status Awaiting Acceptance Account Industry Domain Driver" at bounding box center [789, 222] width 458 height 179
click at [268, 78] on div "QAR126262" at bounding box center [382, 78] width 355 height 13
drag, startPoint x: 222, startPoint y: 79, endPoint x: 206, endPoint y: 71, distance: 18.1
click at [206, 72] on div "QAR126262" at bounding box center [382, 78] width 355 height 13
copy link "QAR126262"
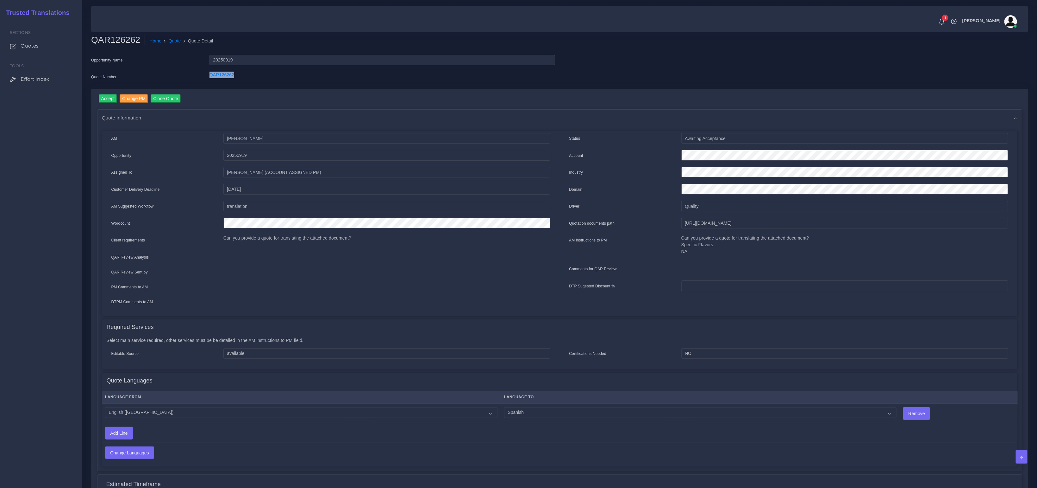
click at [400, 72] on div "QAR126262" at bounding box center [382, 78] width 355 height 13
click at [599, 153] on div "Account" at bounding box center [789, 156] width 449 height 13
click at [645, 150] on div "Account" at bounding box center [789, 156] width 449 height 13
click at [337, 89] on div "Accept Change PM Clone Quote Quote information AM [PERSON_NAME] Opportunity NO" at bounding box center [559, 333] width 937 height 488
drag, startPoint x: 255, startPoint y: 75, endPoint x: 204, endPoint y: 73, distance: 50.4
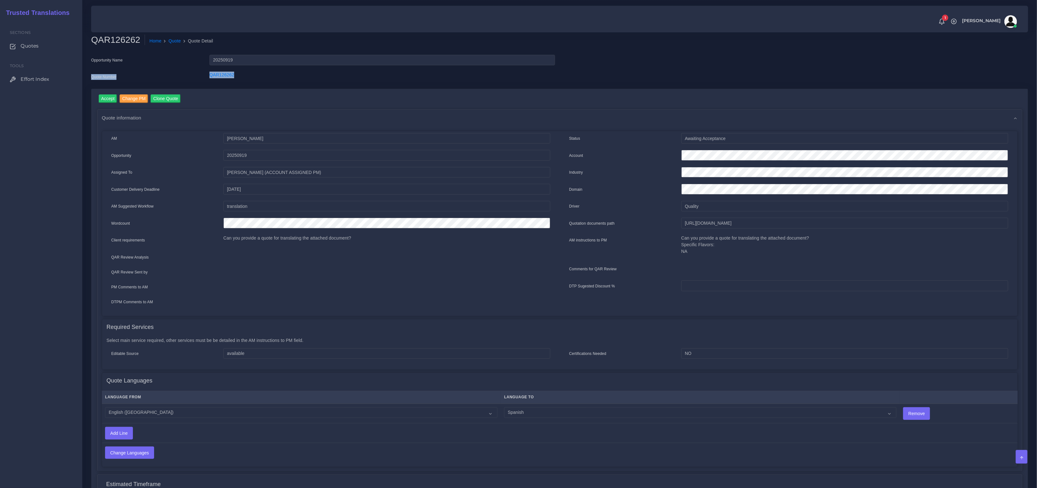
click at [204, 73] on div "Quote Number QAR126262" at bounding box center [323, 78] width 474 height 13
copy div "Quote Number QAR126262"
drag, startPoint x: 312, startPoint y: 95, endPoint x: 280, endPoint y: 85, distance: 33.3
click at [310, 94] on div "Accept Change PM Clone Quote Quote information AM [PERSON_NAME] Opportunity NO" at bounding box center [559, 333] width 937 height 488
drag, startPoint x: 230, startPoint y: 72, endPoint x: 217, endPoint y: 71, distance: 13.3
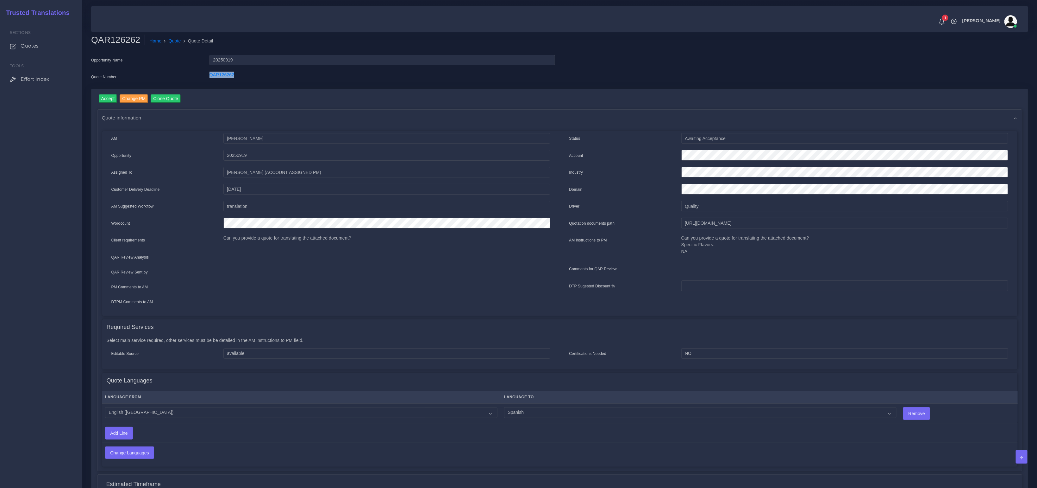
click at [217, 71] on div "Opportunity Name 20250919 Quote Number QAR126262" at bounding box center [323, 72] width 474 height 34
copy link "QAR126262"
click at [113, 97] on input "Accept" at bounding box center [108, 98] width 19 height 9
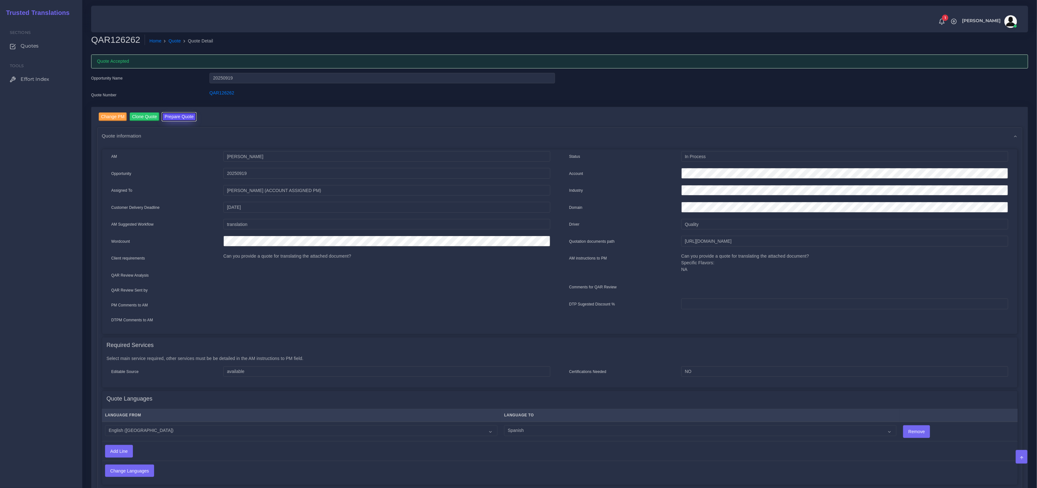
click at [178, 114] on button "Prepare Quote" at bounding box center [179, 116] width 34 height 9
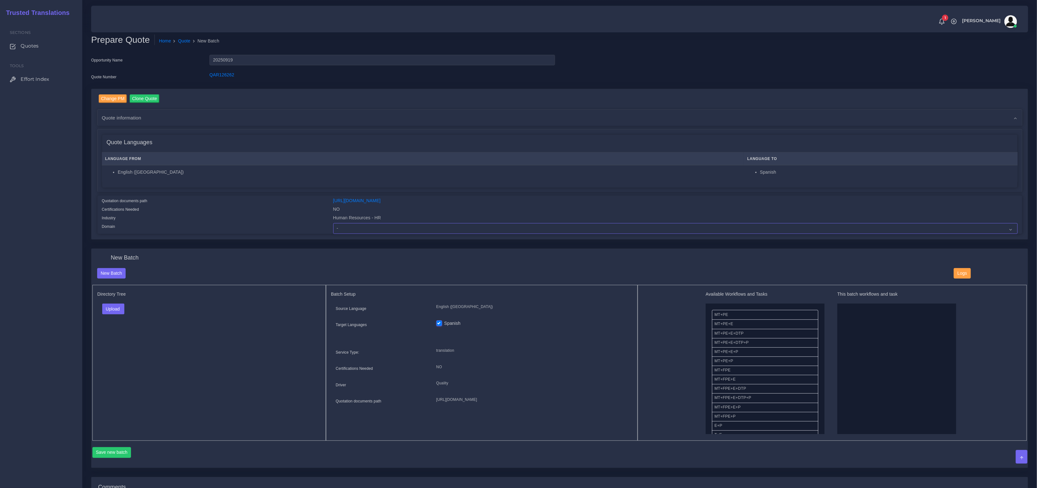
click at [354, 227] on select "- Advertising and Media Agriculture, Forestry and Fishing Architecture, Buildin…" at bounding box center [675, 228] width 685 height 11
select select "Human Resources - HR"
click at [333, 223] on select "- Advertising and Media Agriculture, Forestry and Fishing Architecture, Buildin…" at bounding box center [675, 228] width 685 height 11
click at [214, 265] on div "New Batch" at bounding box center [559, 261] width 935 height 14
click at [111, 309] on button "Upload" at bounding box center [113, 308] width 22 height 11
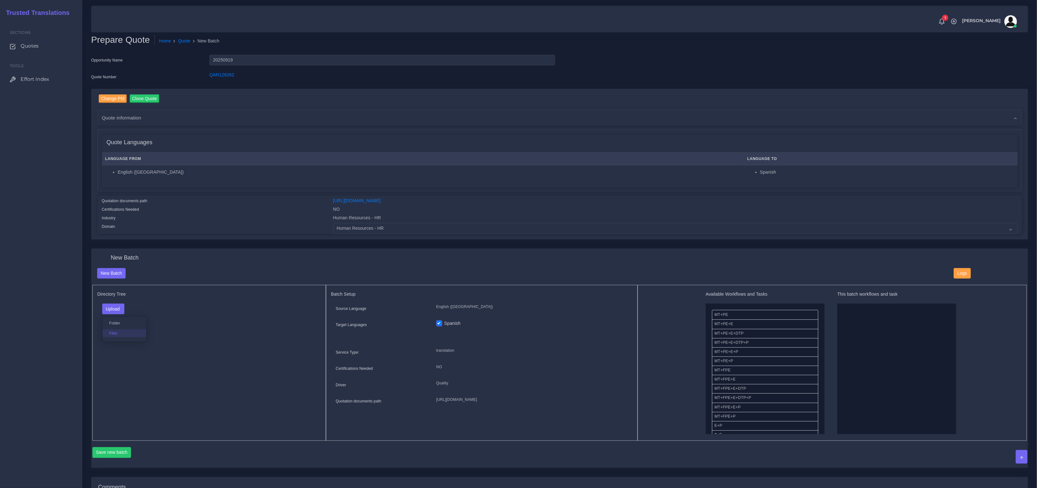
click at [112, 331] on label "Files" at bounding box center [125, 333] width 44 height 8
drag, startPoint x: 755, startPoint y: 314, endPoint x: 822, endPoint y: 314, distance: 67.4
drag, startPoint x: 731, startPoint y: 315, endPoint x: 849, endPoint y: 330, distance: 118.7
drag, startPoint x: 721, startPoint y: 333, endPoint x: 855, endPoint y: 343, distance: 134.6
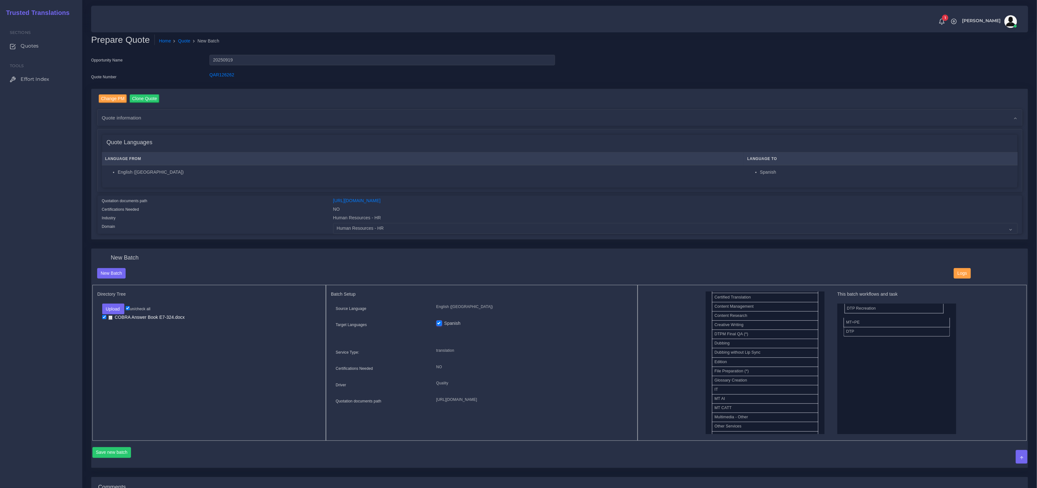
drag, startPoint x: 728, startPoint y: 330, endPoint x: 861, endPoint y: 306, distance: 134.4
click at [118, 454] on button "Save new batch" at bounding box center [111, 452] width 39 height 11
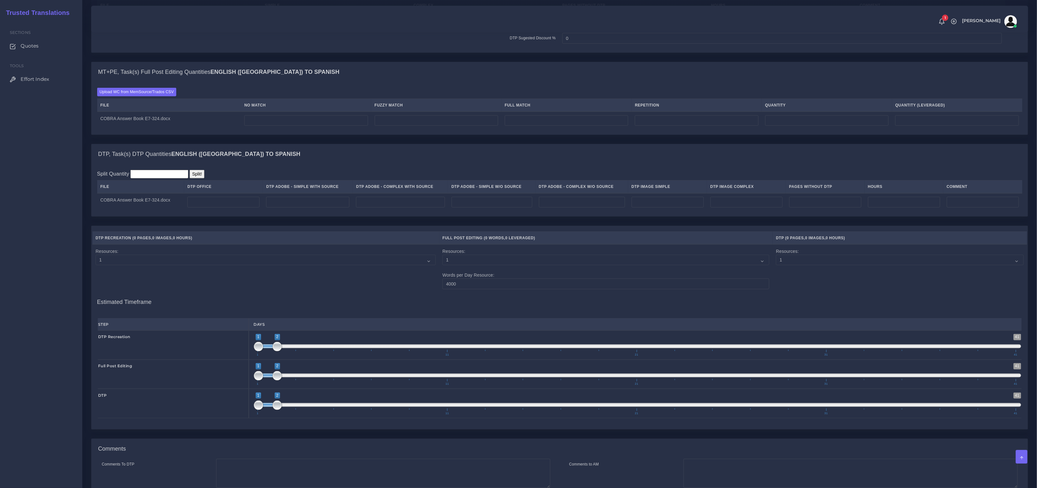
scroll to position [608, 0]
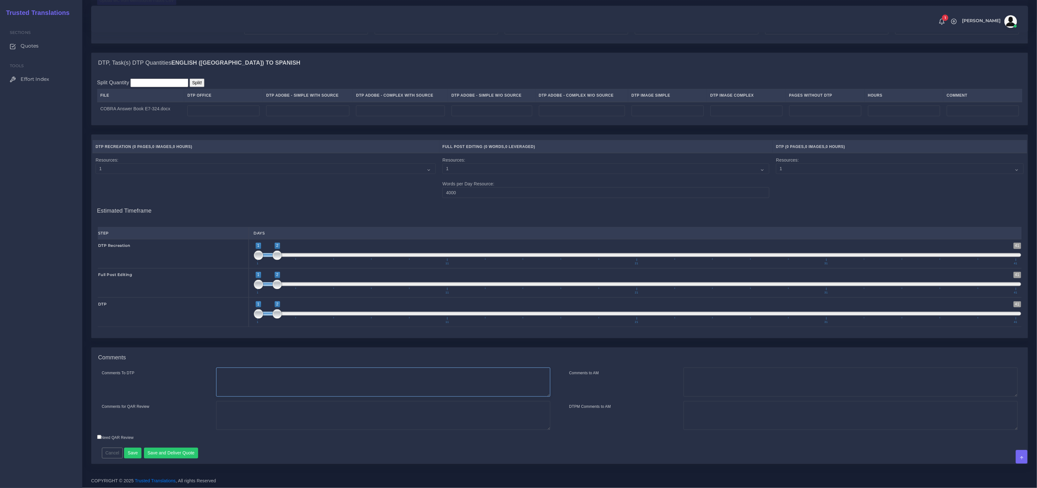
click at [267, 388] on textarea "Comments To DTP" at bounding box center [383, 381] width 334 height 29
click at [256, 422] on textarea "Comments for QAR Review" at bounding box center [383, 415] width 334 height 29
drag, startPoint x: 335, startPoint y: 410, endPoint x: 189, endPoint y: 394, distance: 147.4
click at [188, 394] on div "Comments To DTP Comments for QAR Review Images to translate: Only in. pages 16,…" at bounding box center [326, 400] width 468 height 67
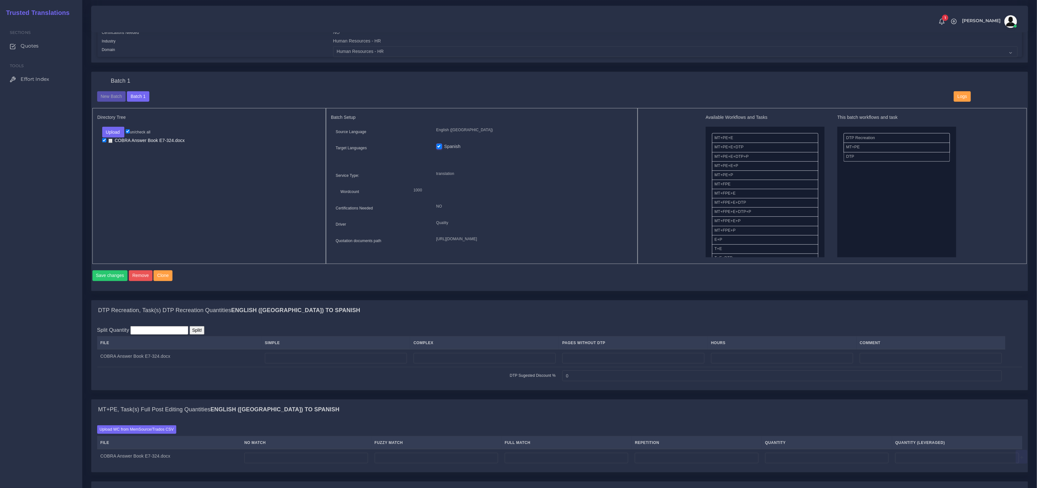
scroll to position [251, 0]
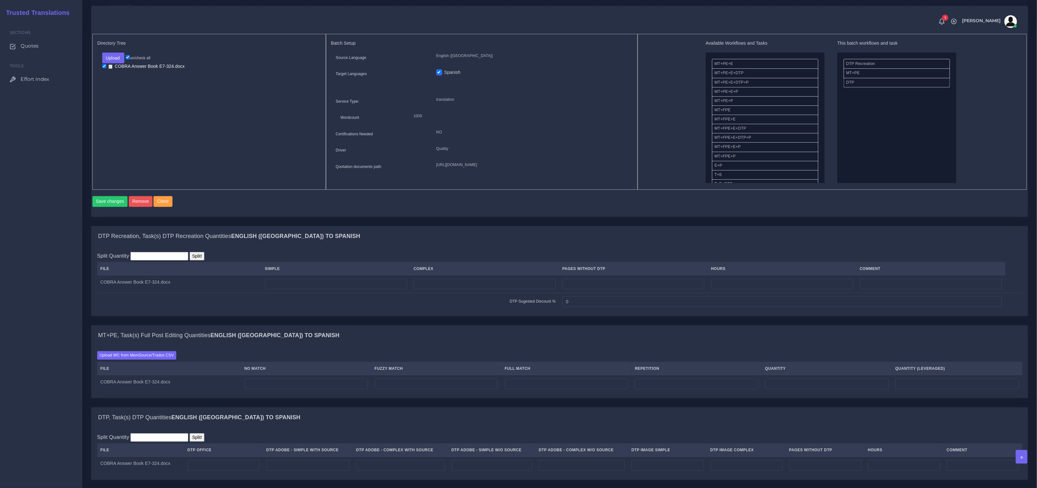
type textarea "Images to translate: Only in. pages 16, 17, 30 and 31."
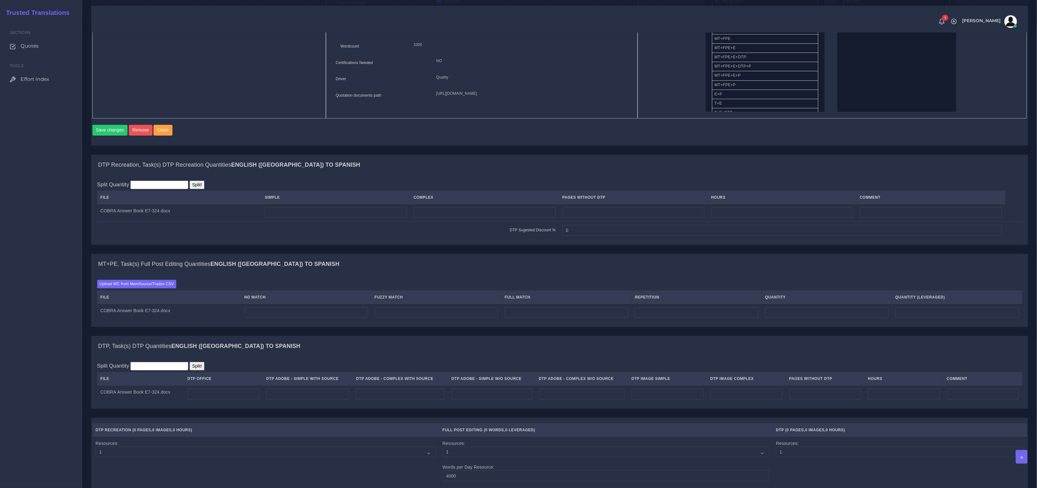
scroll to position [437, 0]
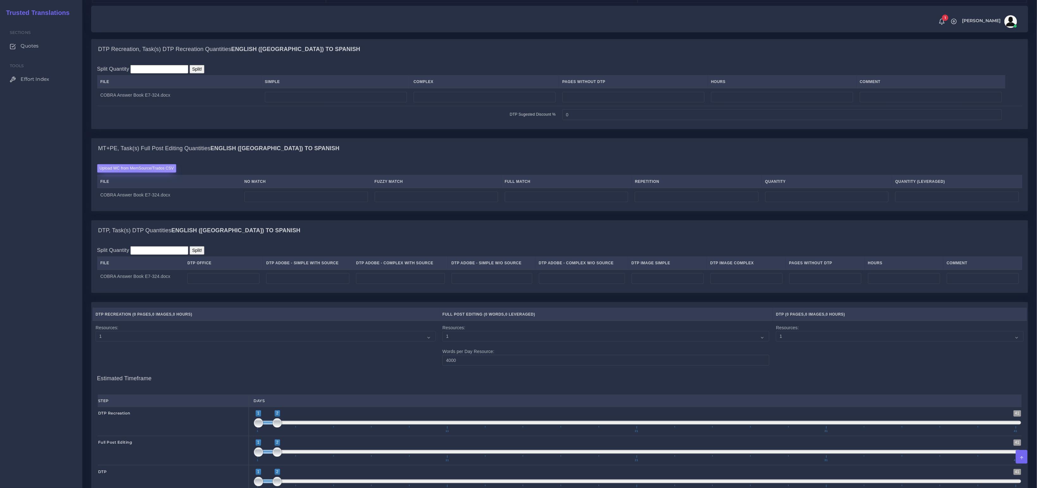
click at [135, 173] on label "Upload WC from MemSource/Trados CSV" at bounding box center [136, 168] width 79 height 9
click at [0, 0] on input "Upload WC from MemSource/Trados CSV" at bounding box center [0, 0] width 0 height 0
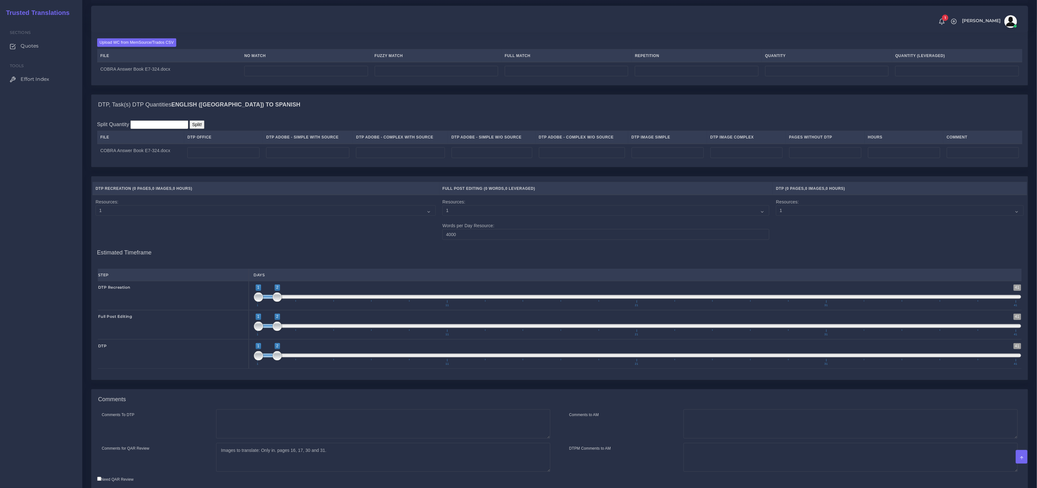
scroll to position [608, 0]
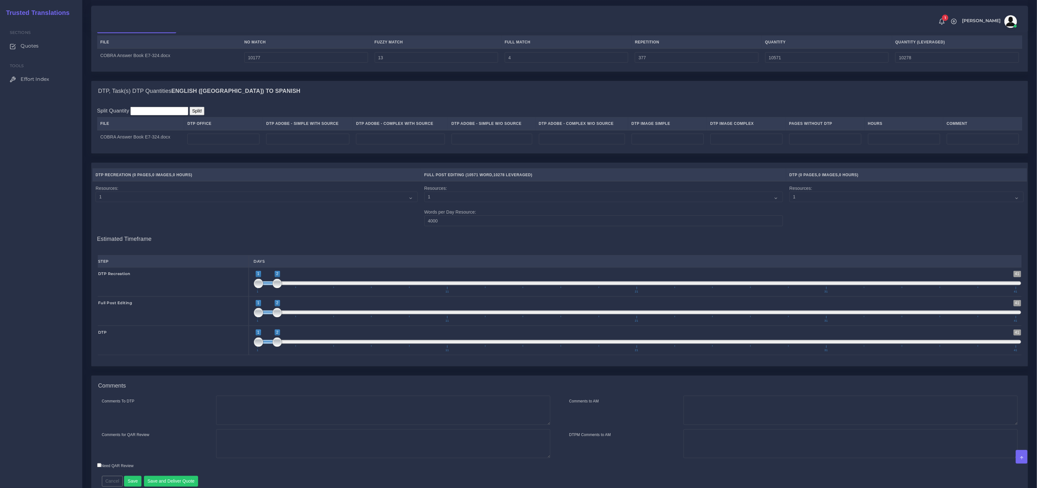
scroll to position [626, 0]
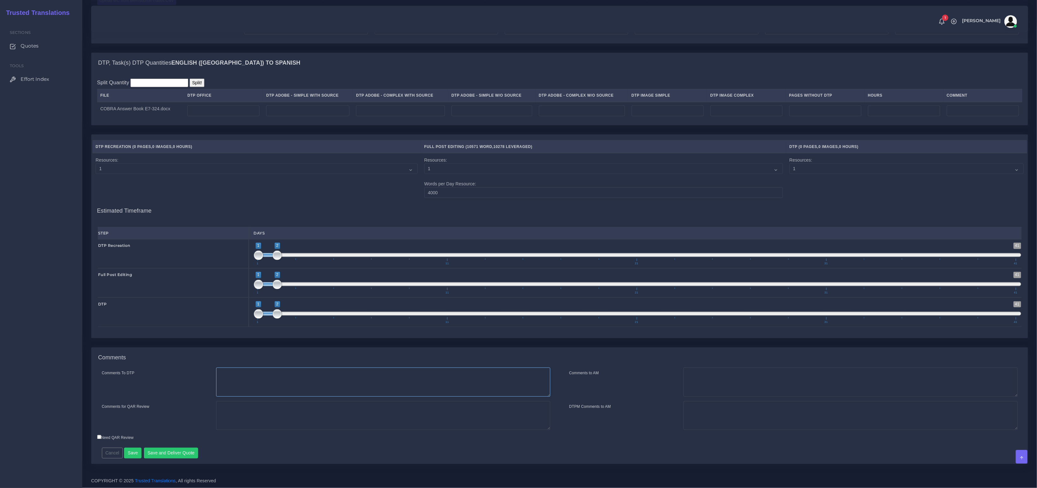
click at [237, 385] on textarea "Comments To DTP" at bounding box center [383, 381] width 334 height 29
click at [238, 420] on textarea "Comments for QAR Review" at bounding box center [383, 415] width 334 height 29
paste textarea "Images to translate: Only in. pages 16, 17, 30 and 31."
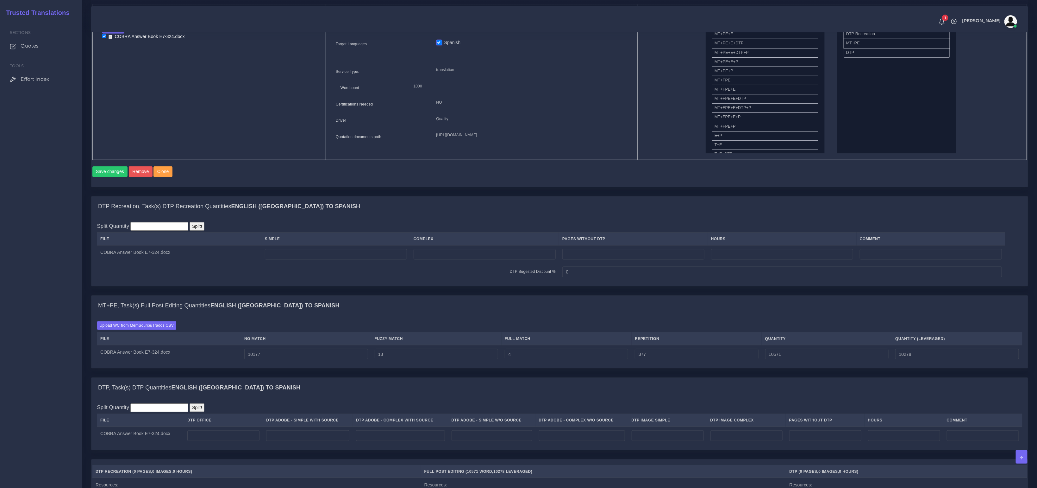
scroll to position [260, 0]
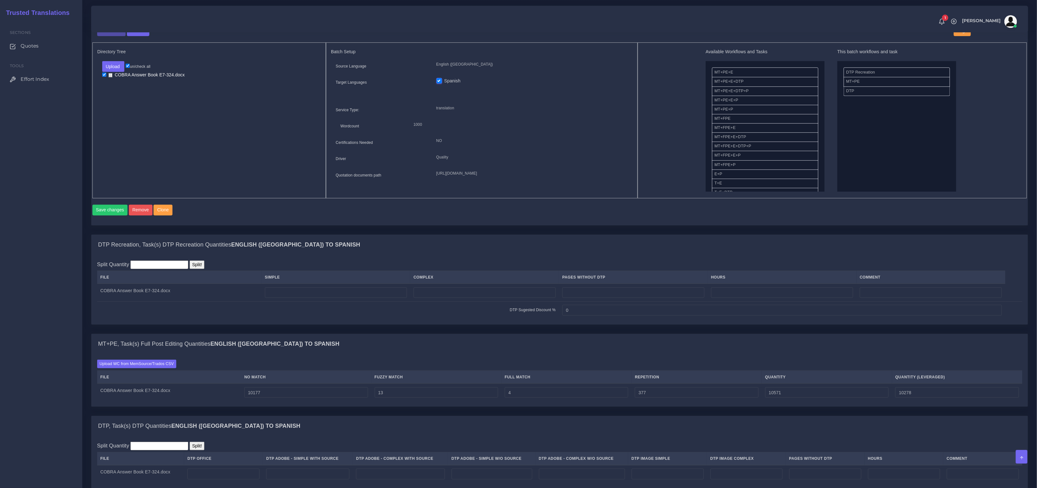
type textarea "Images to translate: Only in. pages 16, 17, 30 and 31."
click at [461, 298] on input "number" at bounding box center [485, 292] width 142 height 11
click at [375, 298] on input "number" at bounding box center [336, 292] width 142 height 11
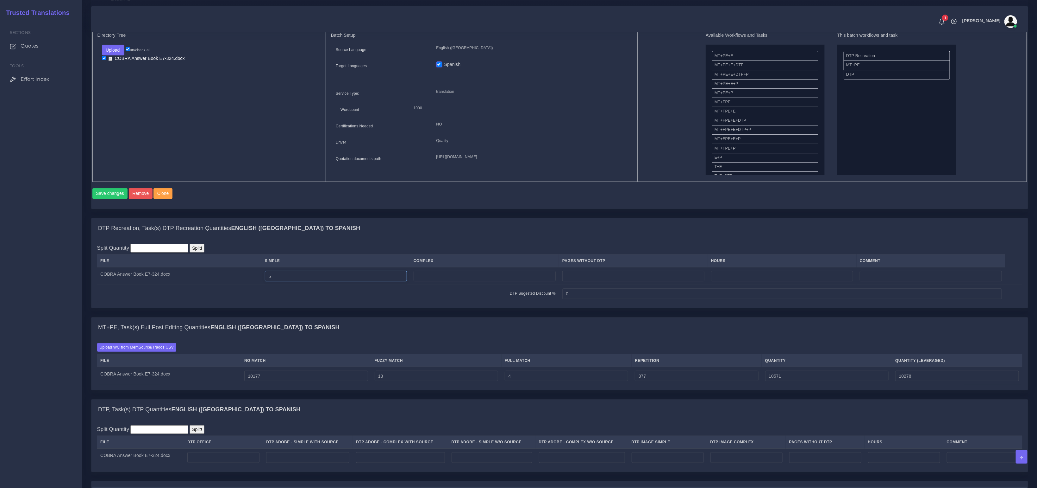
scroll to position [369, 0]
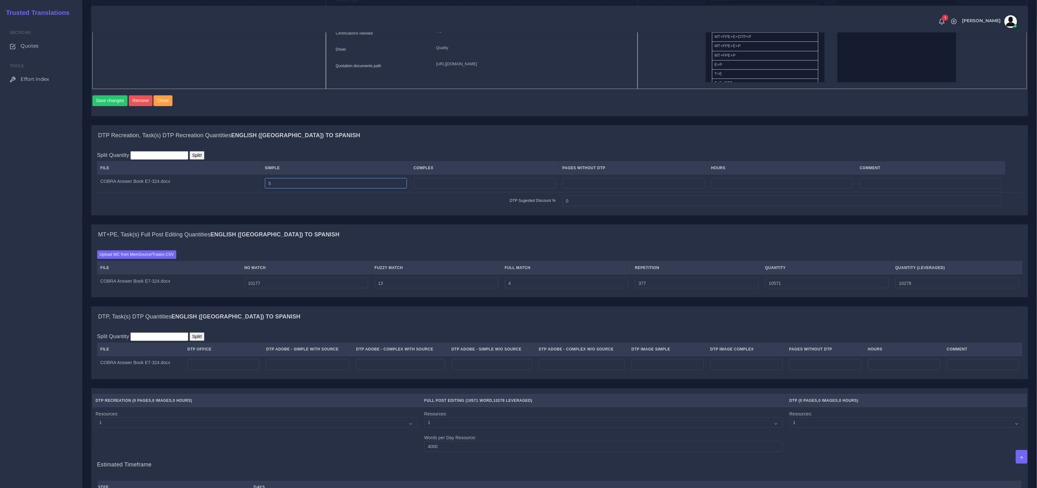
type input "5"
click at [230, 367] on input "number" at bounding box center [223, 364] width 72 height 11
type input "33"
click at [432, 368] on input "number" at bounding box center [400, 364] width 89 height 11
type input "1"
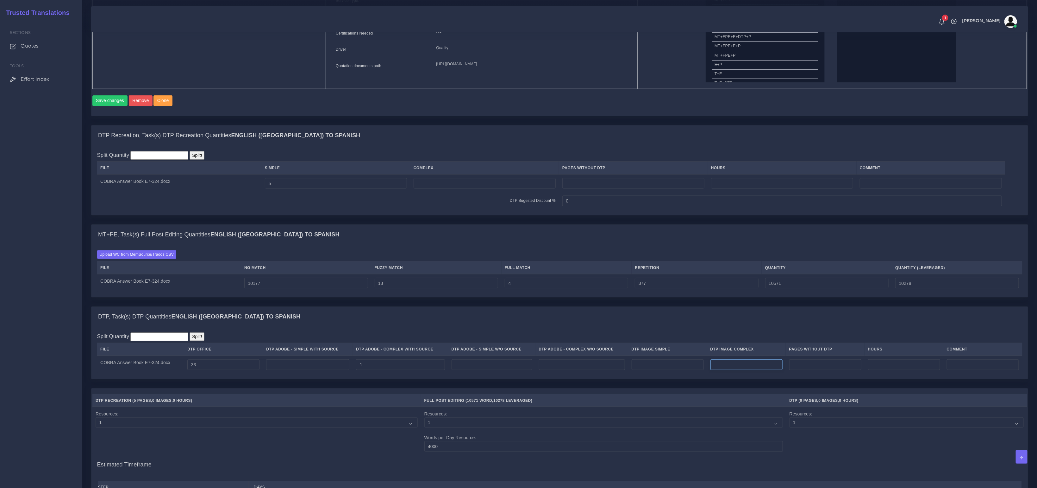
click at [763, 369] on input "number" at bounding box center [747, 364] width 72 height 11
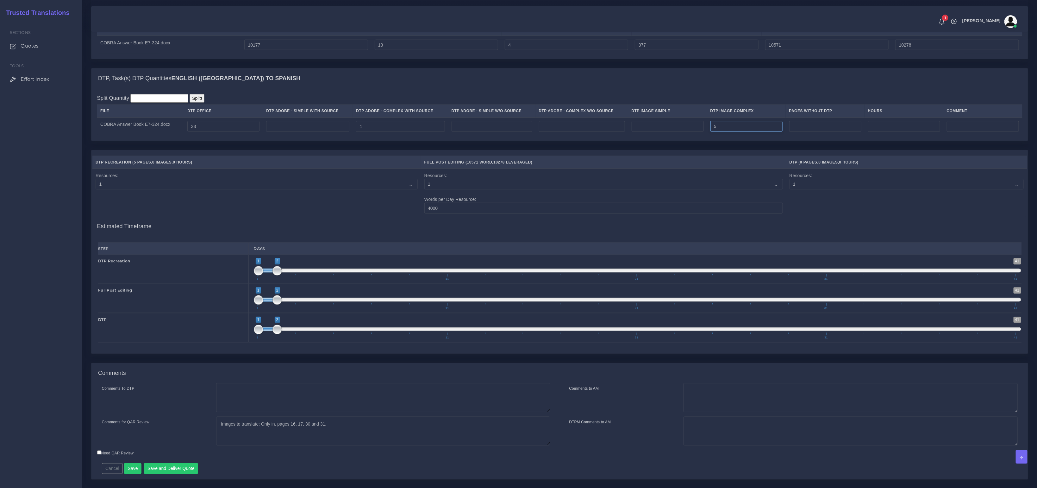
scroll to position [626, 0]
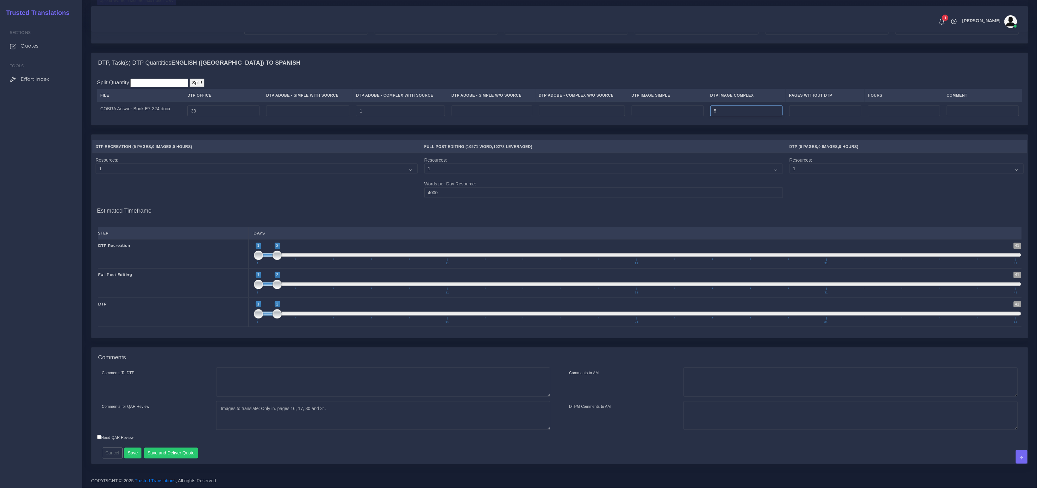
type input "5"
type input "2;3"
drag, startPoint x: 267, startPoint y: 286, endPoint x: 284, endPoint y: 286, distance: 17.1
click at [277, 286] on span at bounding box center [267, 284] width 19 height 4
drag, startPoint x: 267, startPoint y: 316, endPoint x: 324, endPoint y: 316, distance: 57.0
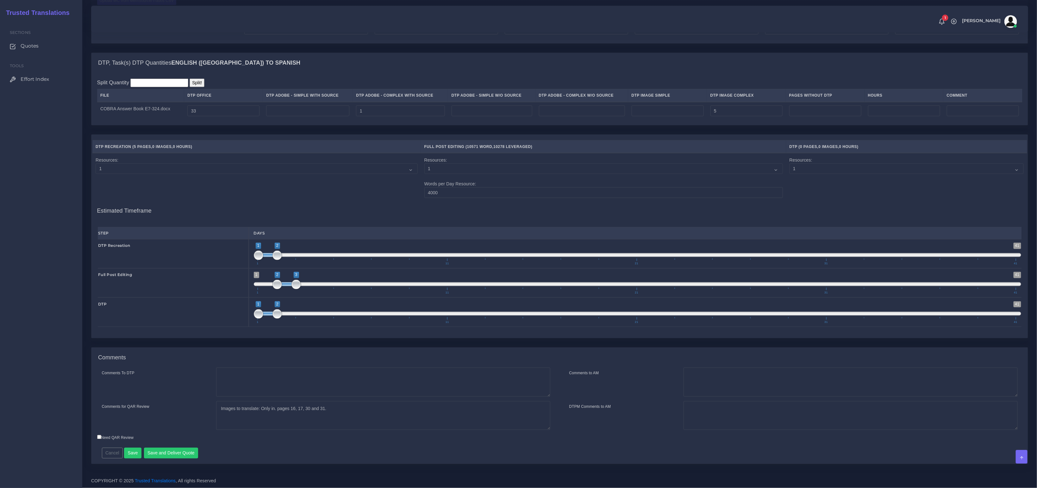
click at [324, 316] on span "1 41 1 2 1 — 2 1 11 21 31 41" at bounding box center [638, 312] width 768 height 22
type input "3;4"
drag, startPoint x: 266, startPoint y: 315, endPoint x: 309, endPoint y: 312, distance: 42.8
click at [309, 312] on span at bounding box center [305, 314] width 19 height 4
click at [174, 451] on button "Save and Deliver Quote" at bounding box center [171, 452] width 54 height 11
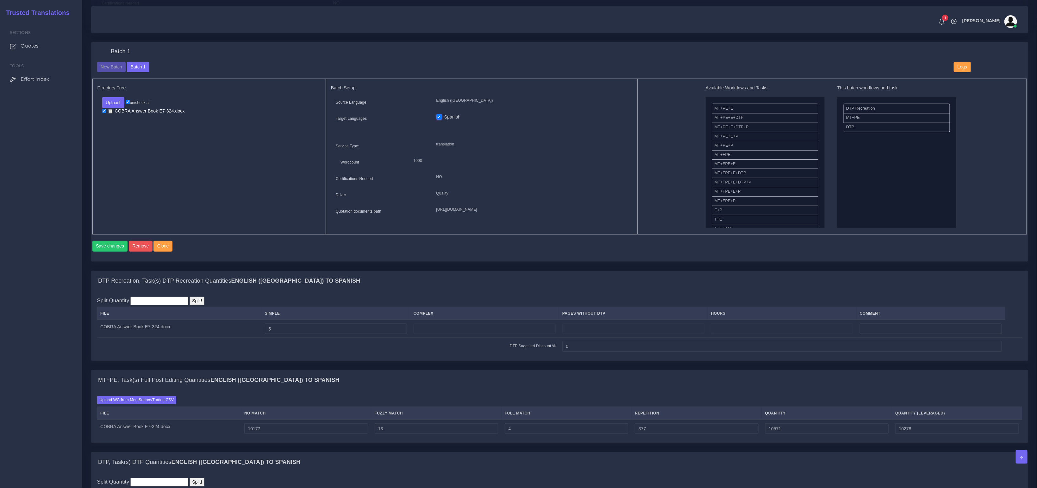
scroll to position [204, 0]
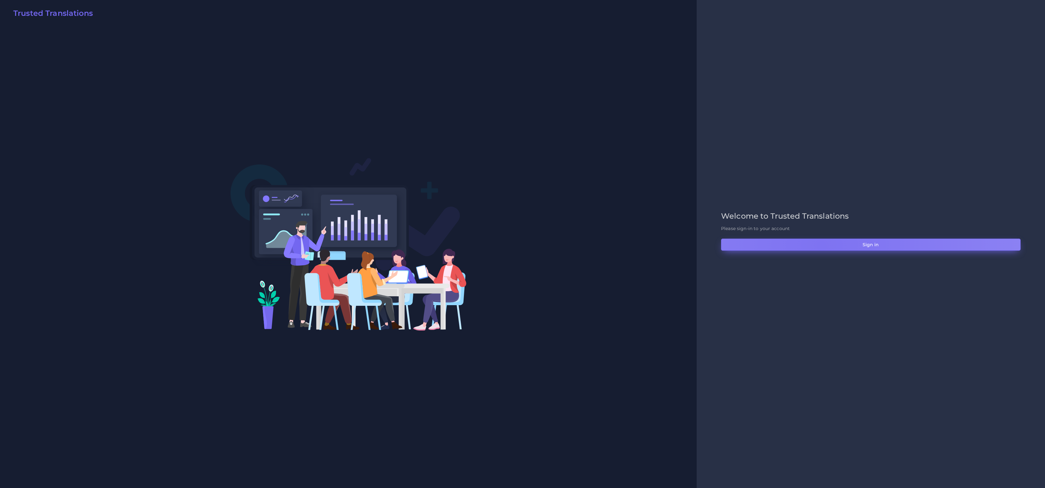
click at [821, 246] on button "Sign in" at bounding box center [870, 244] width 299 height 12
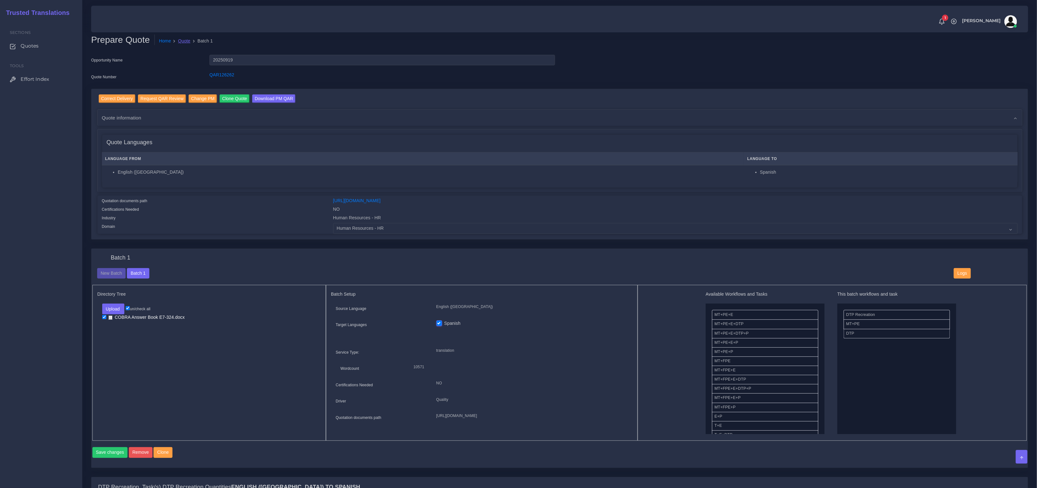
click at [181, 38] on link "Quote" at bounding box center [184, 41] width 12 height 7
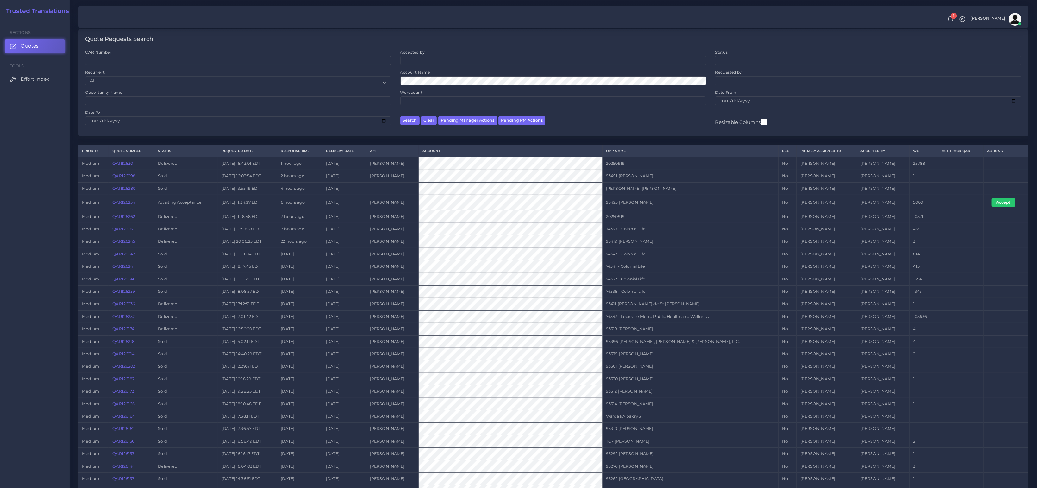
scroll to position [104, 0]
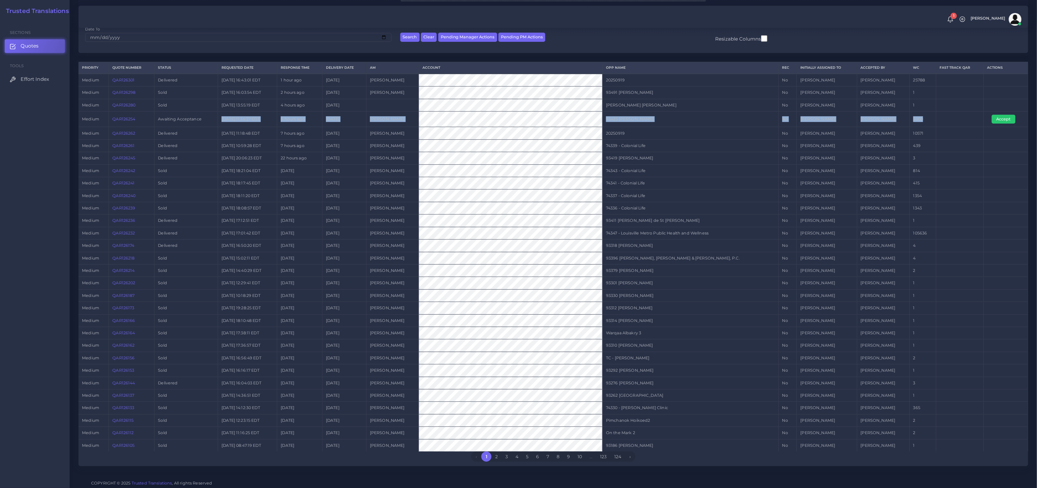
drag, startPoint x: 958, startPoint y: 118, endPoint x: 222, endPoint y: 125, distance: 736.4
click at [222, 125] on tr "medium QAR126254 Awaiting Acceptance [DATE] 11:34:27 EDT 6 hours ago [DATE] [PE…" at bounding box center [554, 119] width 950 height 16
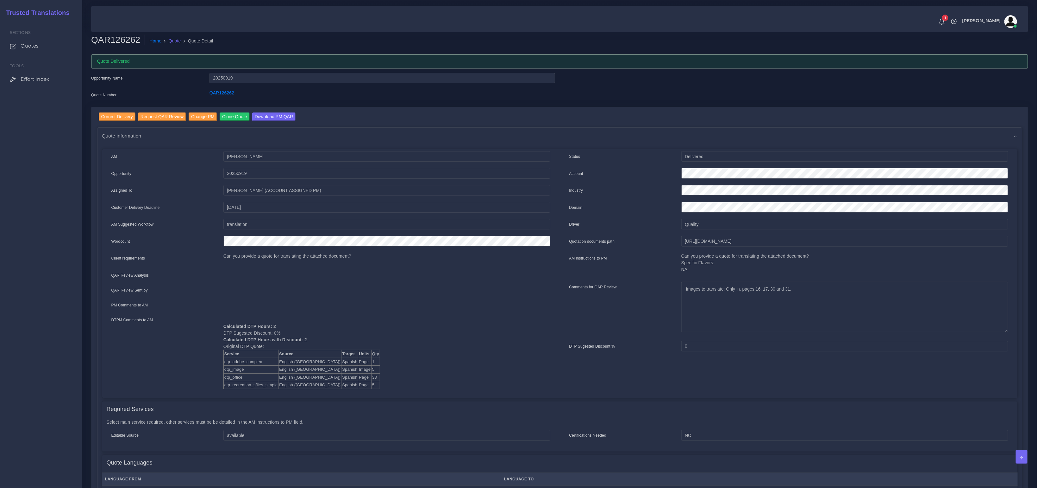
click at [173, 40] on link "Quote" at bounding box center [175, 41] width 12 height 7
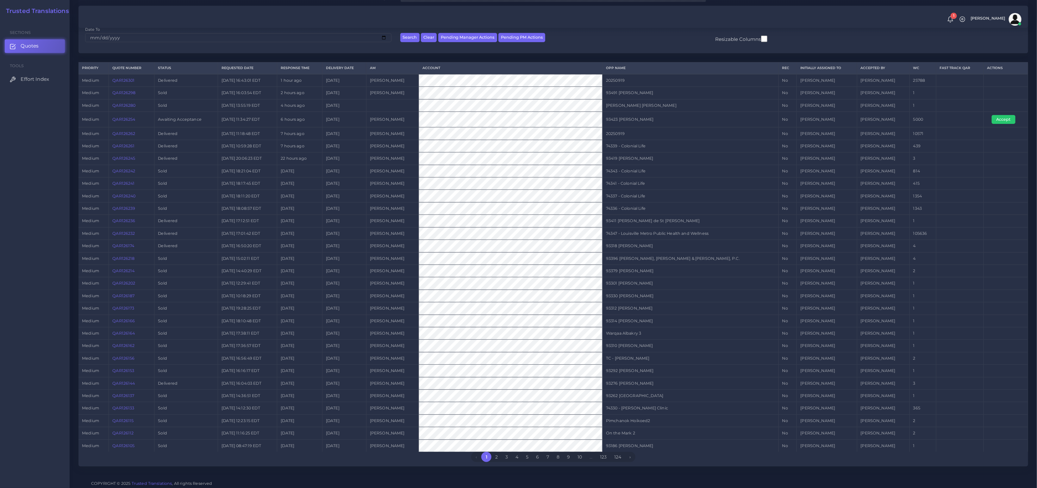
scroll to position [104, 0]
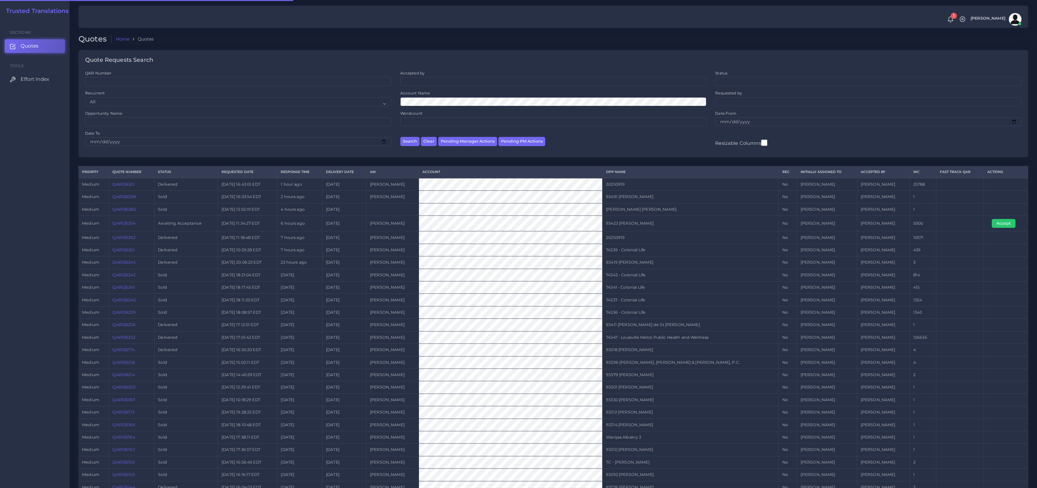
scroll to position [104, 0]
